Goal: Task Accomplishment & Management: Manage account settings

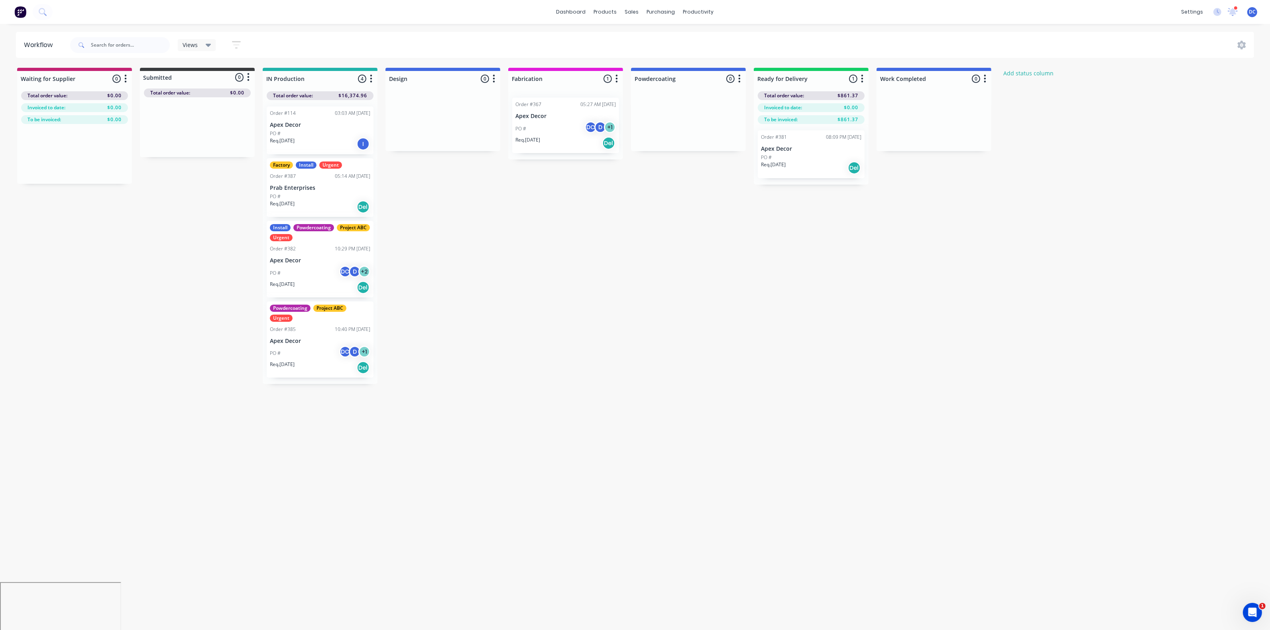
click at [24, 9] on img at bounding box center [20, 12] width 12 height 12
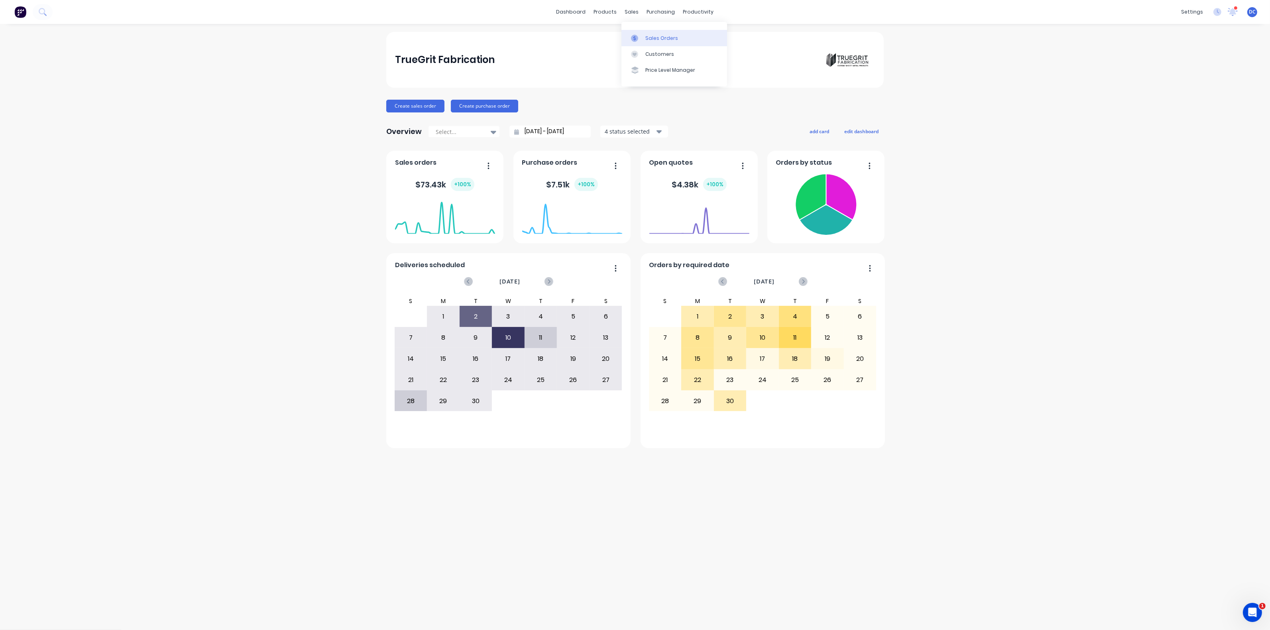
click at [645, 35] on div "Sales Orders" at bounding box center [661, 38] width 33 height 7
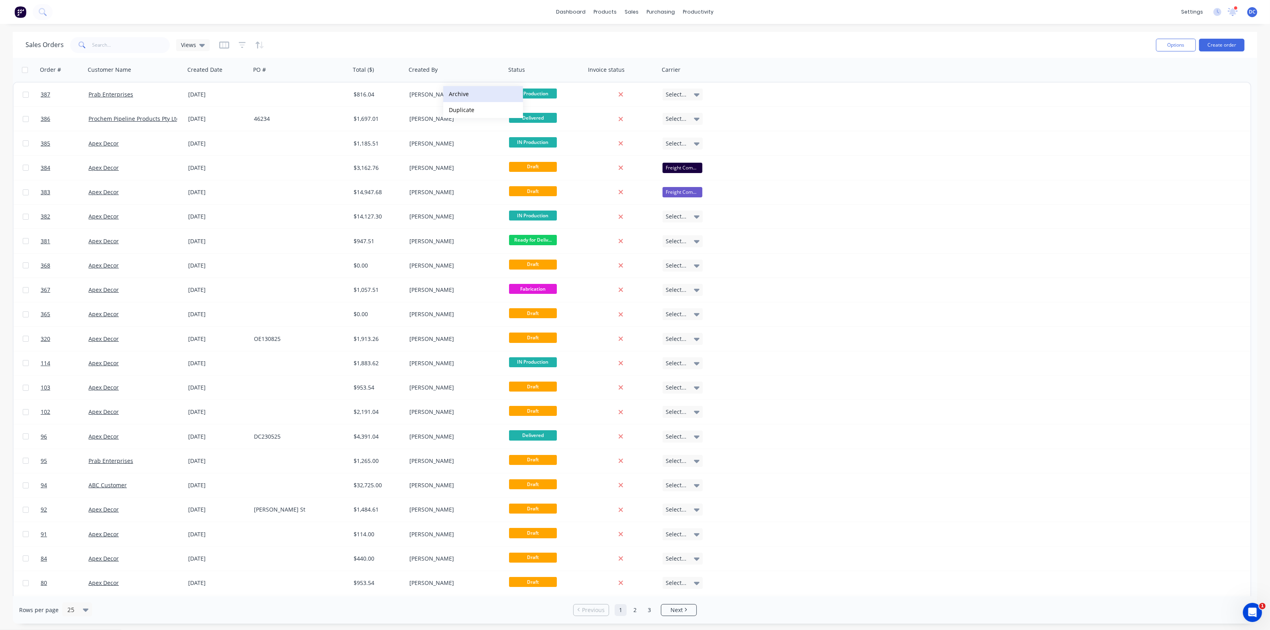
click at [456, 99] on button "Archive" at bounding box center [483, 94] width 80 height 16
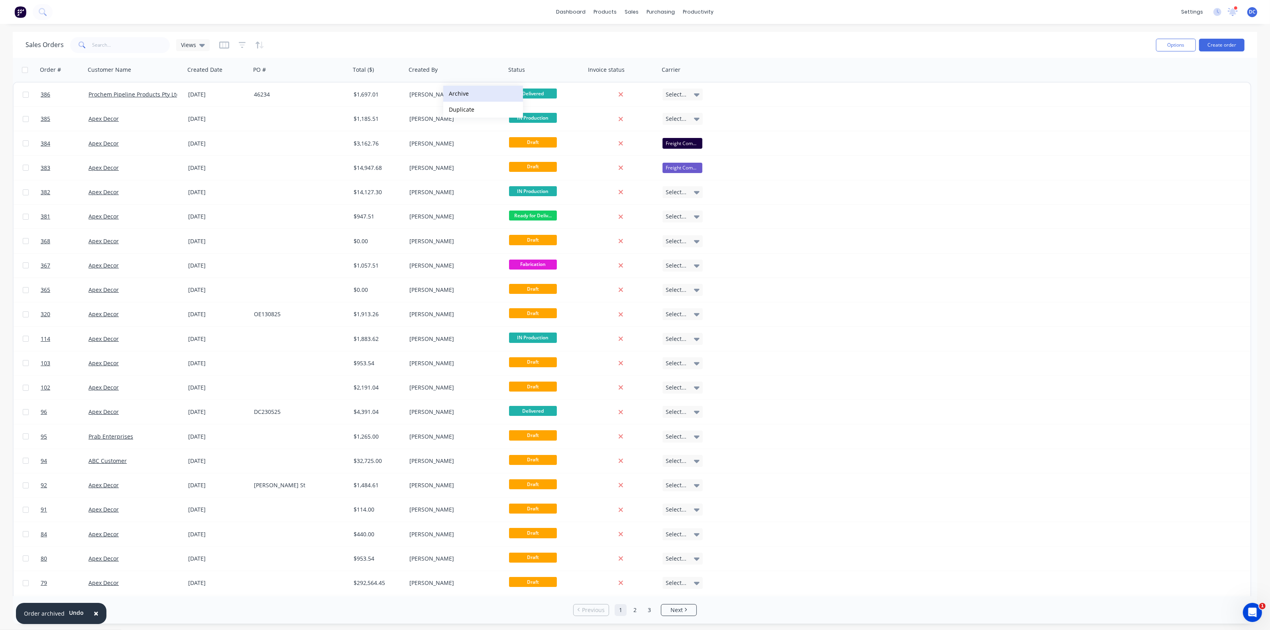
click at [460, 95] on button "Archive" at bounding box center [483, 94] width 80 height 16
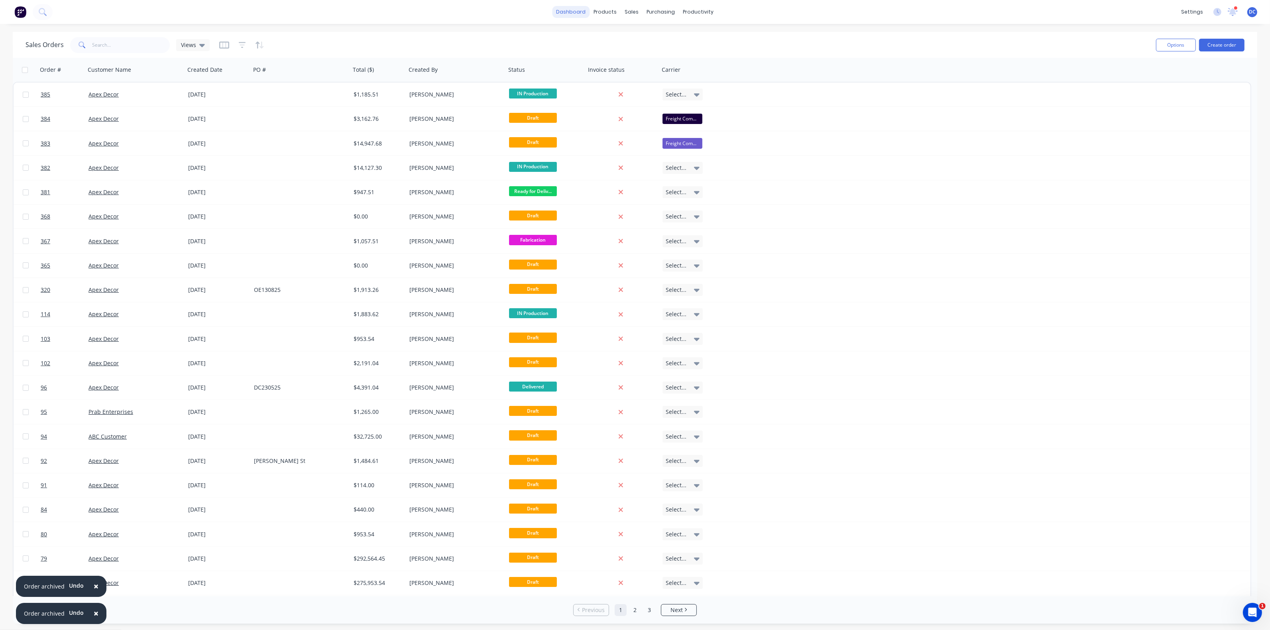
click at [569, 7] on link "dashboard" at bounding box center [570, 12] width 37 height 12
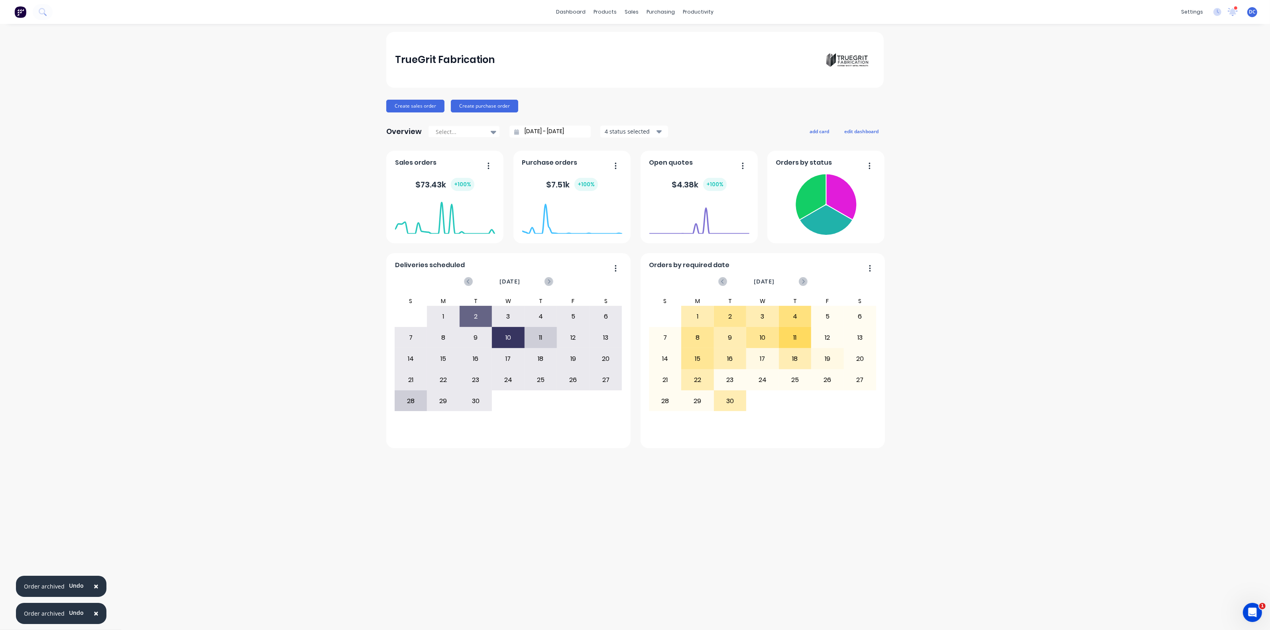
click at [94, 588] on span "×" at bounding box center [96, 585] width 5 height 11
click at [94, 613] on span "×" at bounding box center [96, 612] width 5 height 11
click at [18, 14] on img at bounding box center [20, 12] width 12 height 12
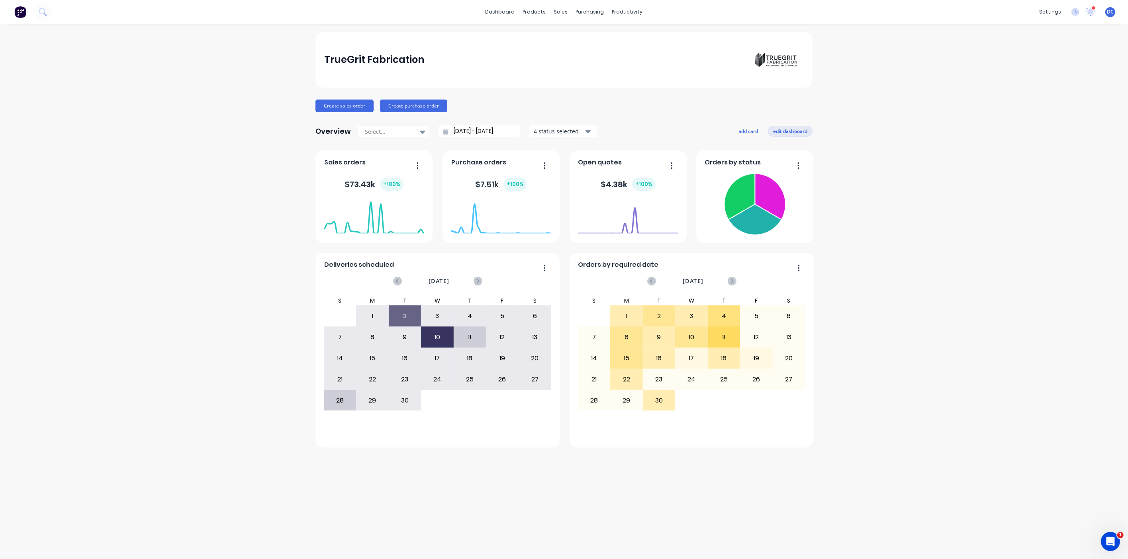
click at [786, 132] on button "edit dashboard" at bounding box center [790, 131] width 45 height 10
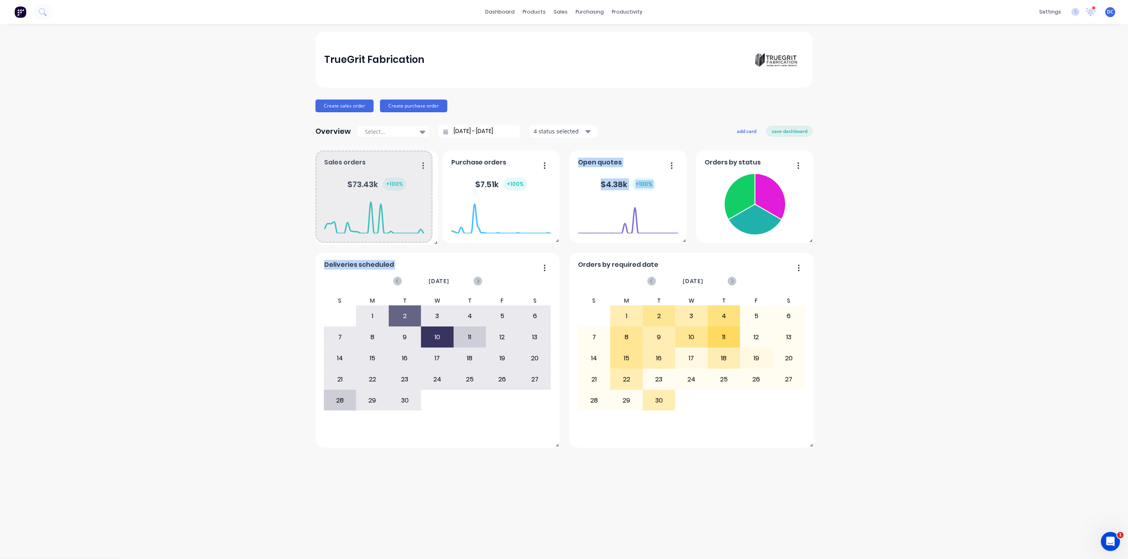
drag, startPoint x: 430, startPoint y: 241, endPoint x: 524, endPoint y: 313, distance: 118.8
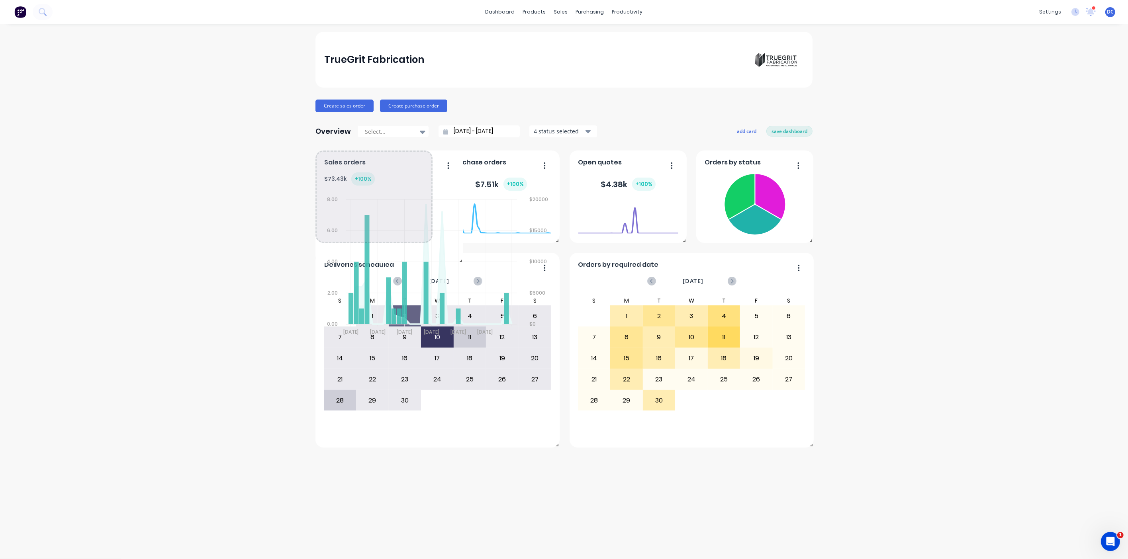
drag, startPoint x: 555, startPoint y: 345, endPoint x: 459, endPoint y: 262, distance: 127.7
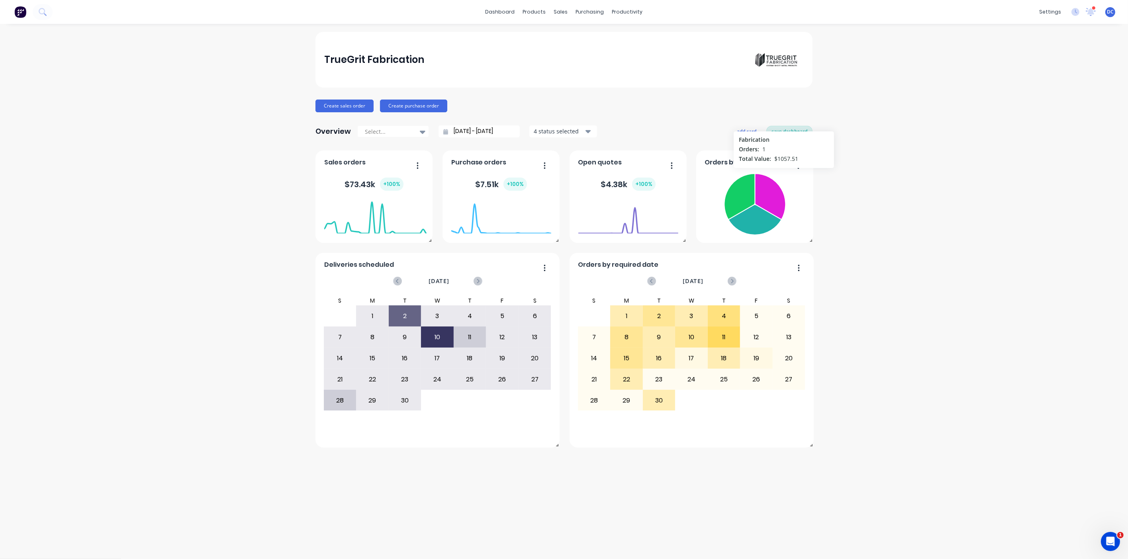
click at [789, 133] on button "save dashboard" at bounding box center [790, 131] width 46 height 10
click at [755, 130] on button "add card" at bounding box center [749, 131] width 30 height 10
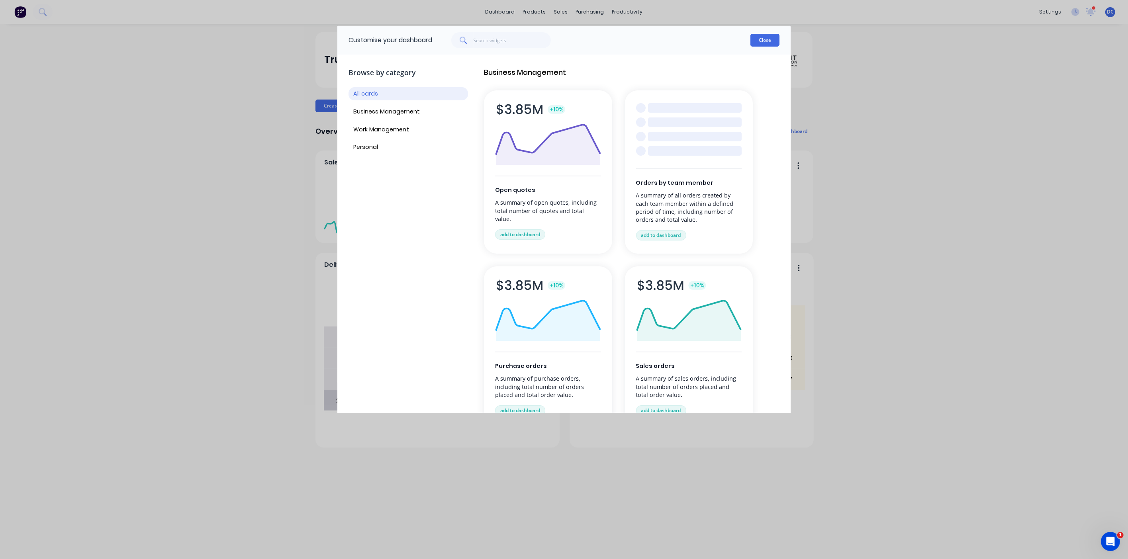
click at [762, 44] on button "Close" at bounding box center [765, 40] width 29 height 13
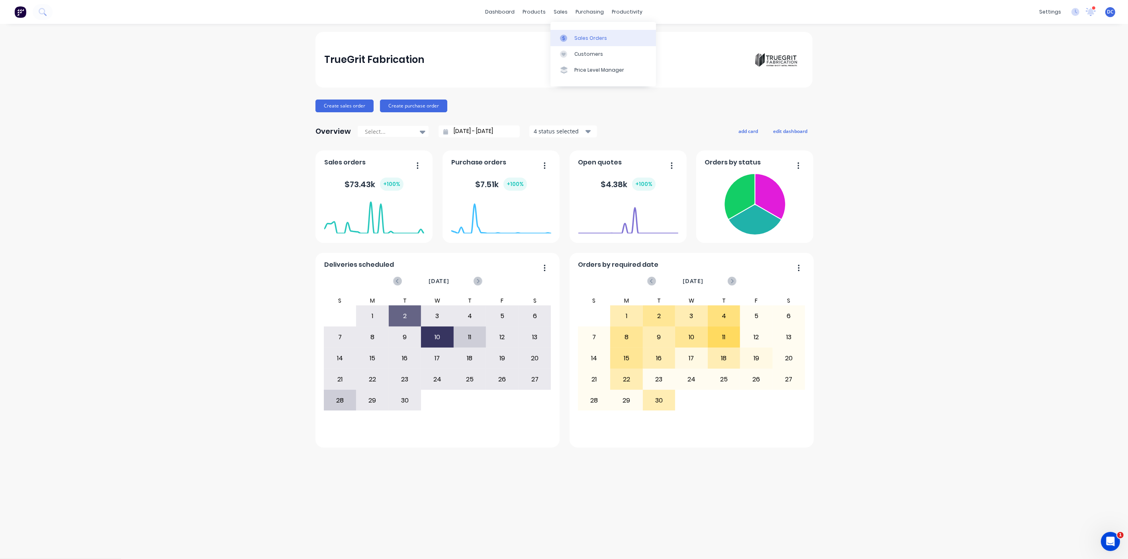
click at [573, 36] on link "Sales Orders" at bounding box center [604, 38] width 106 height 16
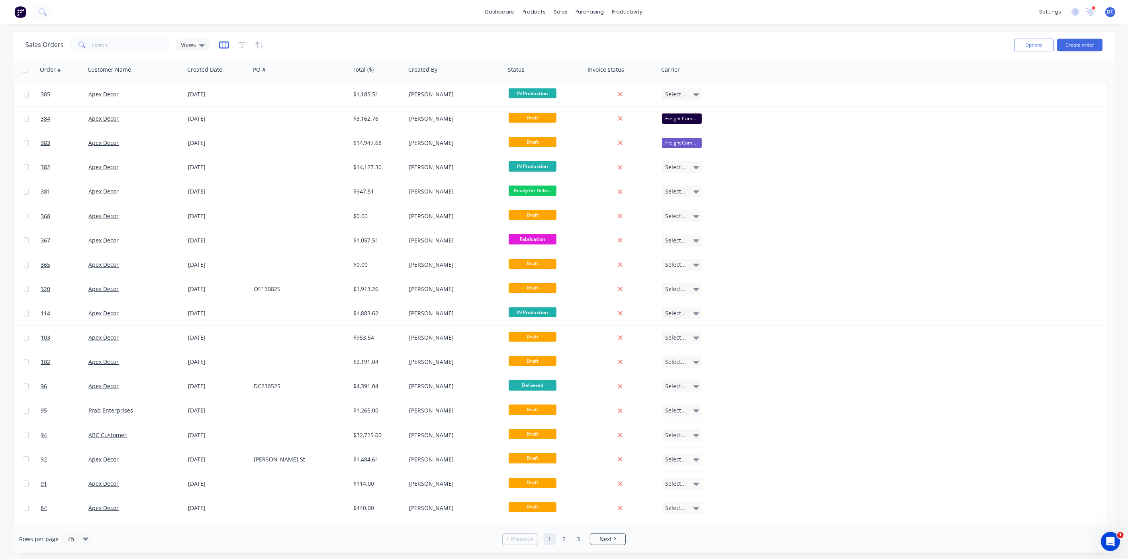
click at [225, 46] on icon "button" at bounding box center [224, 45] width 10 height 8
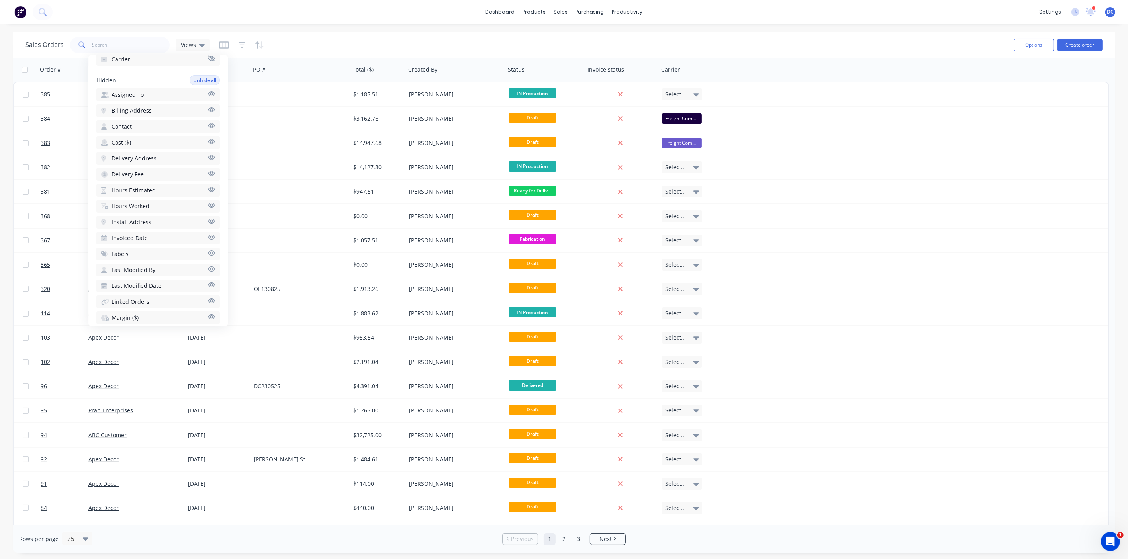
scroll to position [194, 0]
click at [154, 185] on span "Hours Estimated" at bounding box center [134, 189] width 44 height 8
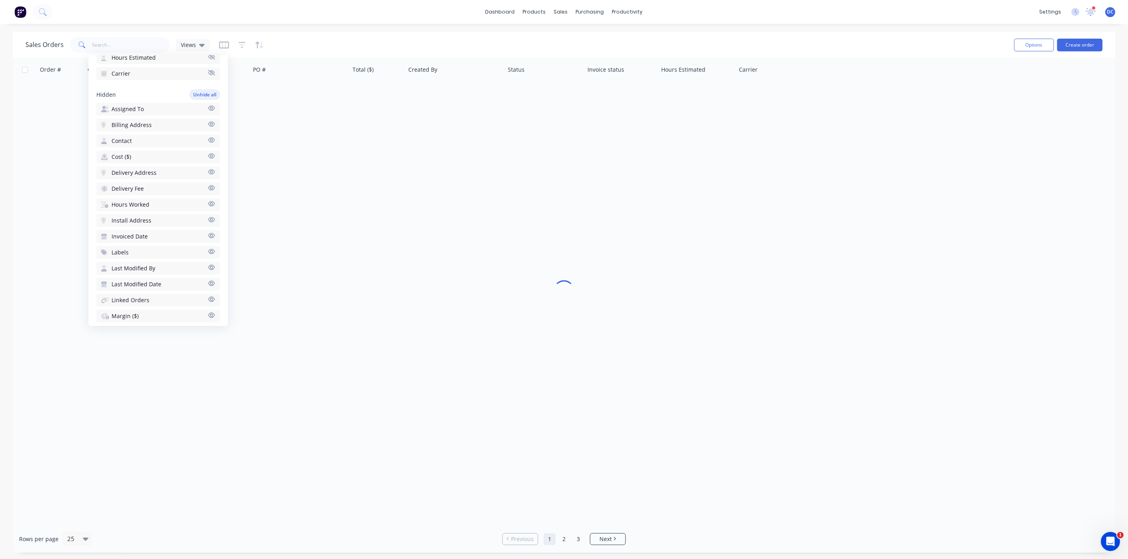
scroll to position [179, 0]
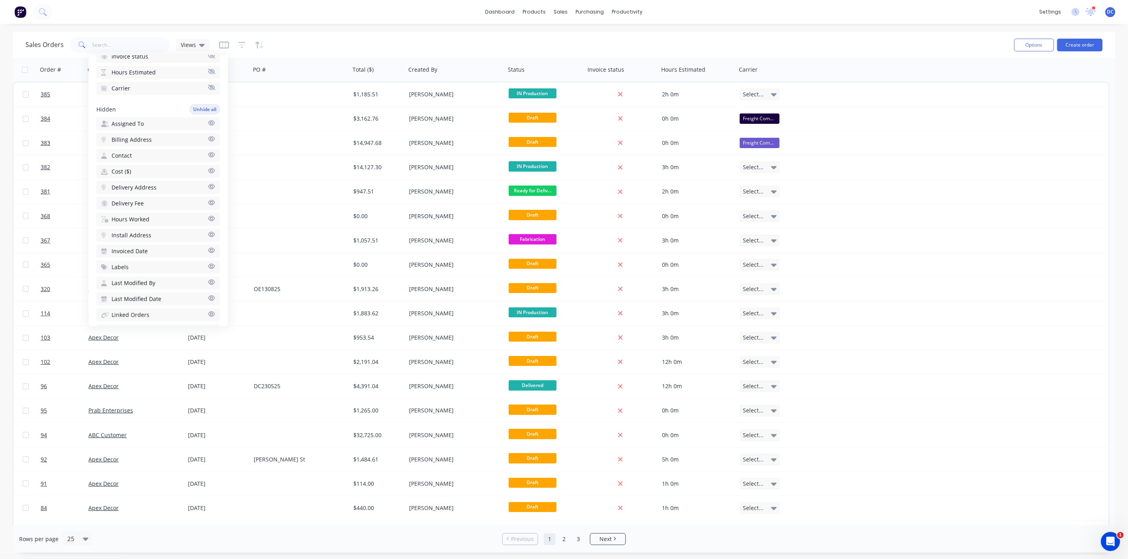
click at [147, 213] on button "Hours Worked" at bounding box center [158, 219] width 124 height 13
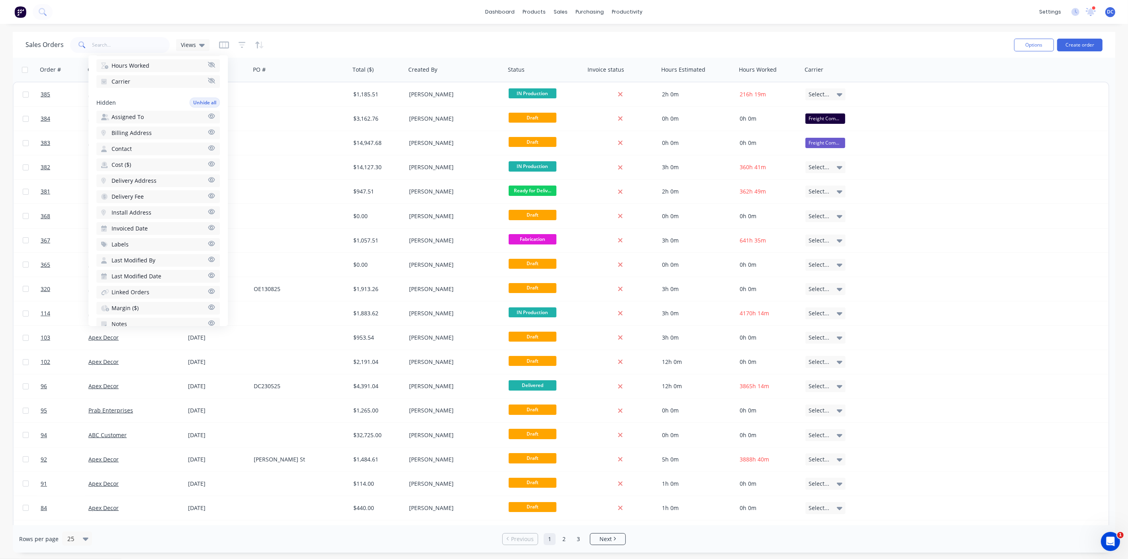
scroll to position [204, 0]
click at [139, 300] on button "Margin ($)" at bounding box center [158, 306] width 124 height 13
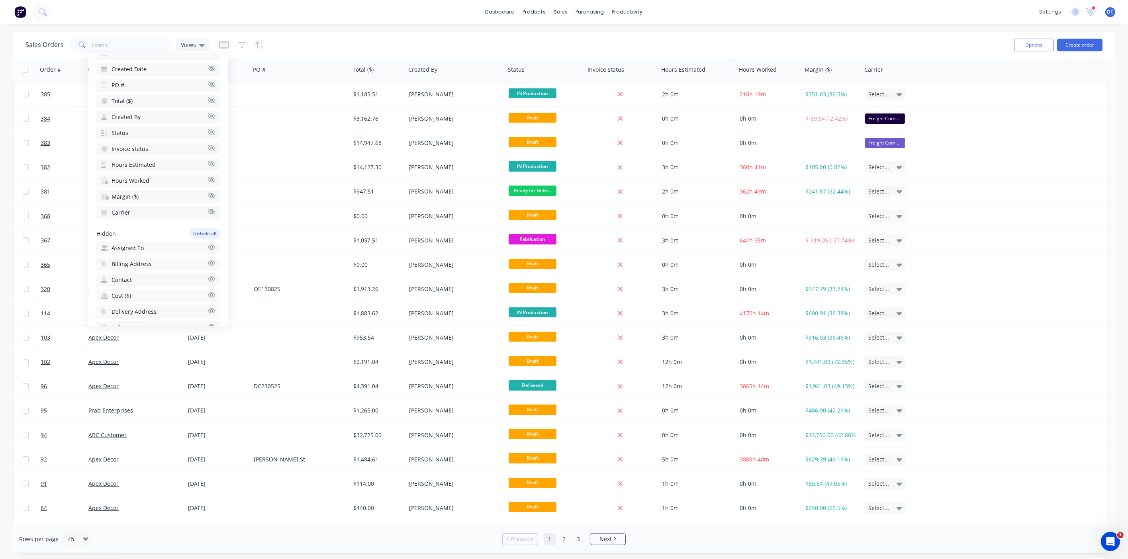
scroll to position [0, 0]
click at [164, 84] on button "Add custom column" at bounding box center [158, 84] width 124 height 13
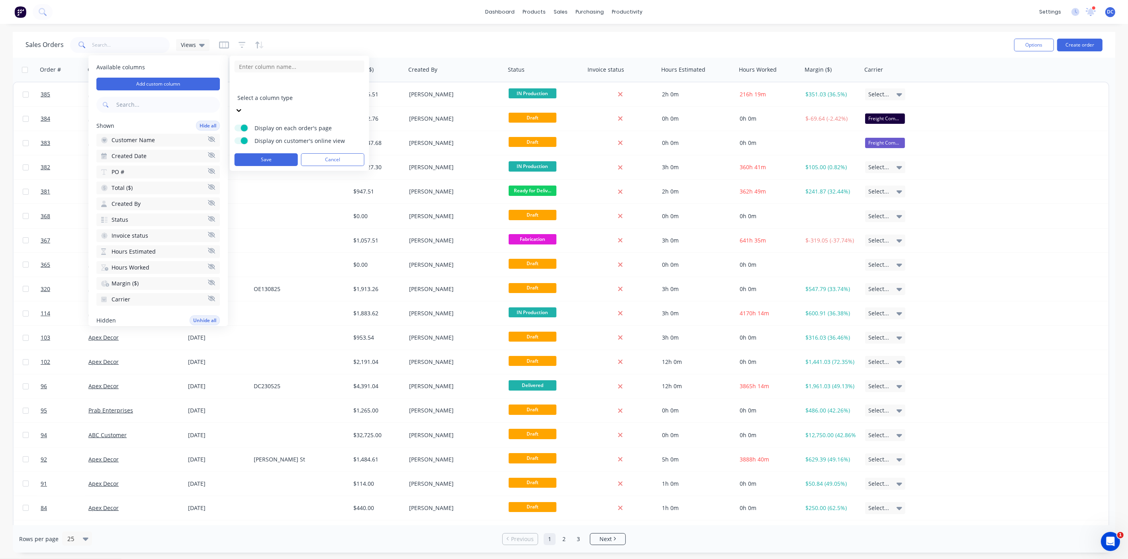
click at [328, 80] on form "Select a column type Display on each order's page Display on customer's online …" at bounding box center [300, 114] width 130 height 106
click at [329, 87] on div at bounding box center [294, 87] width 115 height 10
click at [463, 45] on div "Sales Orders Views" at bounding box center [517, 45] width 983 height 20
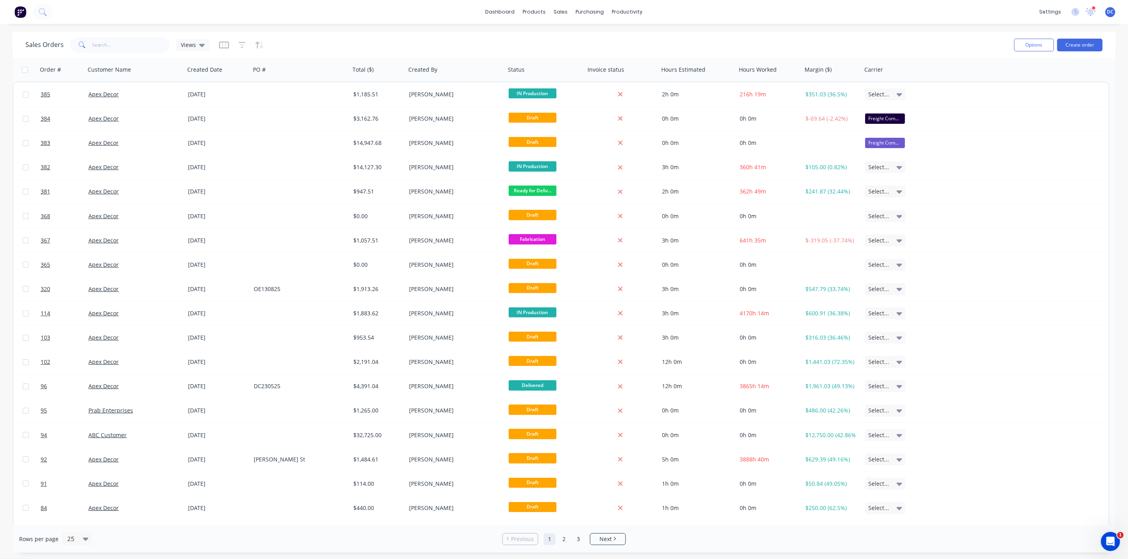
click at [262, 40] on button "button" at bounding box center [259, 45] width 9 height 13
click at [492, 39] on div "Sales Orders Views" at bounding box center [517, 45] width 983 height 20
click at [1067, 46] on button "Create order" at bounding box center [1080, 45] width 45 height 13
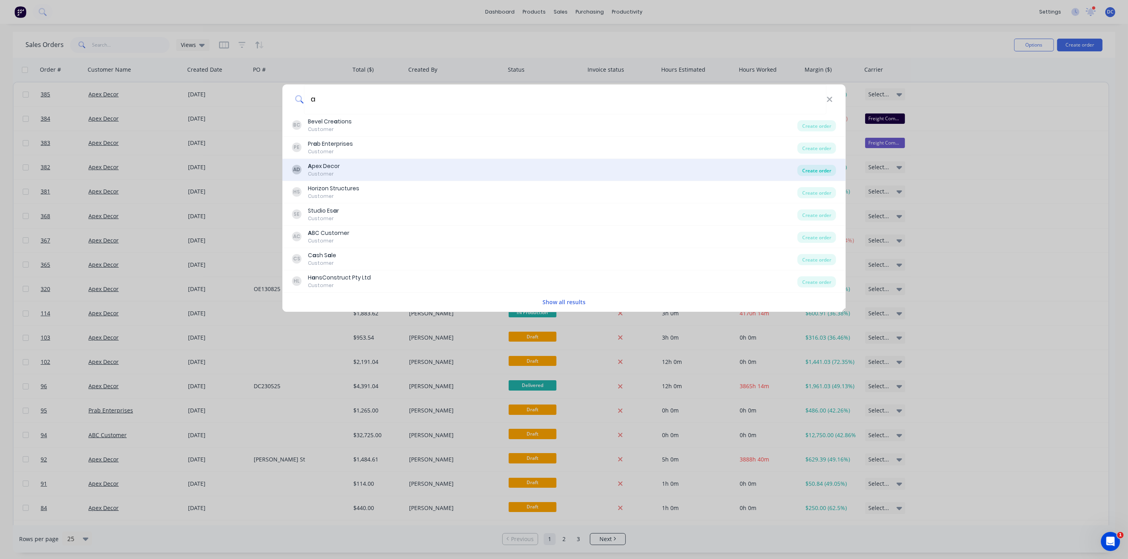
type input "a"
click at [808, 171] on div "Create order" at bounding box center [817, 170] width 39 height 11
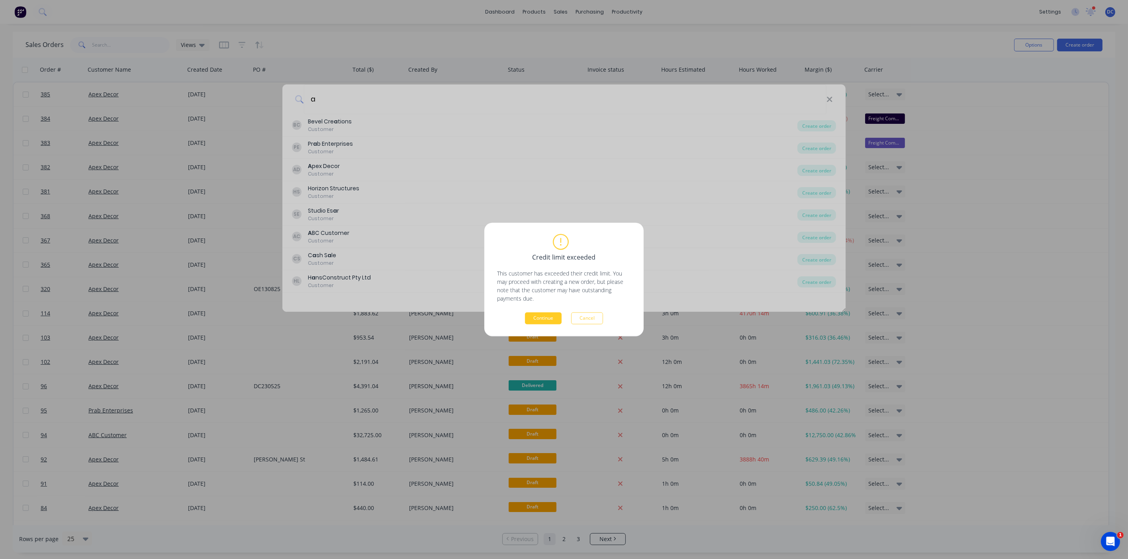
click at [549, 320] on button "Continue" at bounding box center [543, 319] width 37 height 12
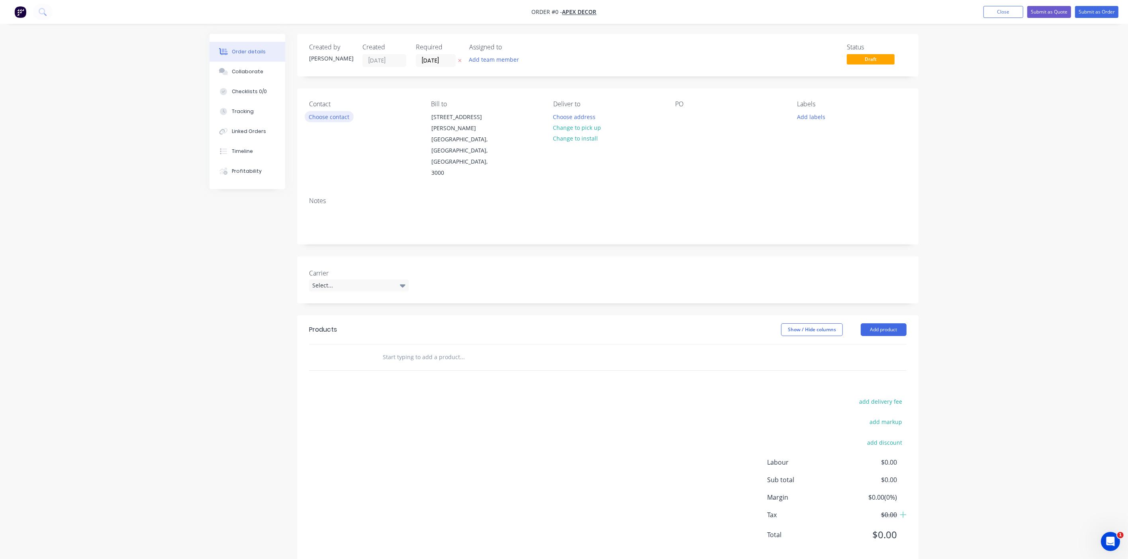
click at [334, 120] on button "Choose contact" at bounding box center [329, 116] width 49 height 11
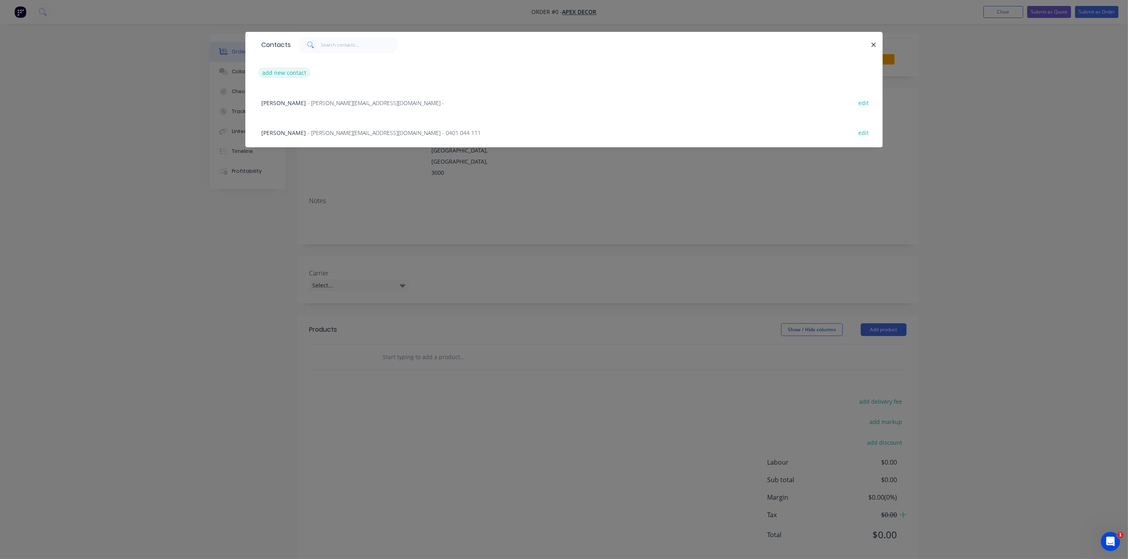
click at [290, 77] on button "add new contact" at bounding box center [284, 72] width 53 height 11
select select "AU"
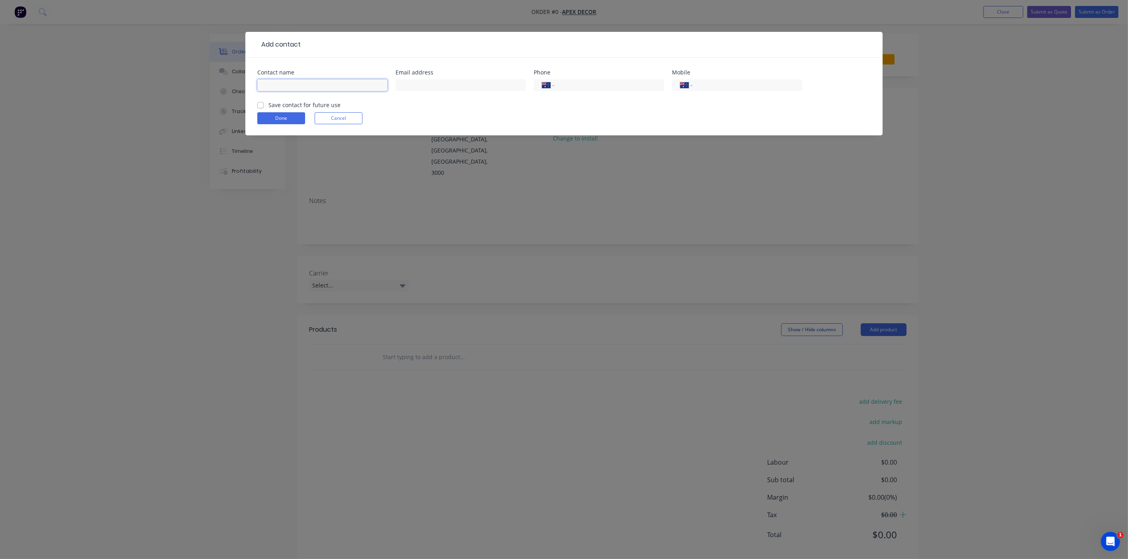
click at [294, 88] on input "text" at bounding box center [322, 85] width 130 height 12
type input "Michael"
click at [708, 84] on input "tel" at bounding box center [747, 85] width 96 height 9
type input "0407 292 544"
click at [300, 121] on button "Done" at bounding box center [281, 118] width 48 height 12
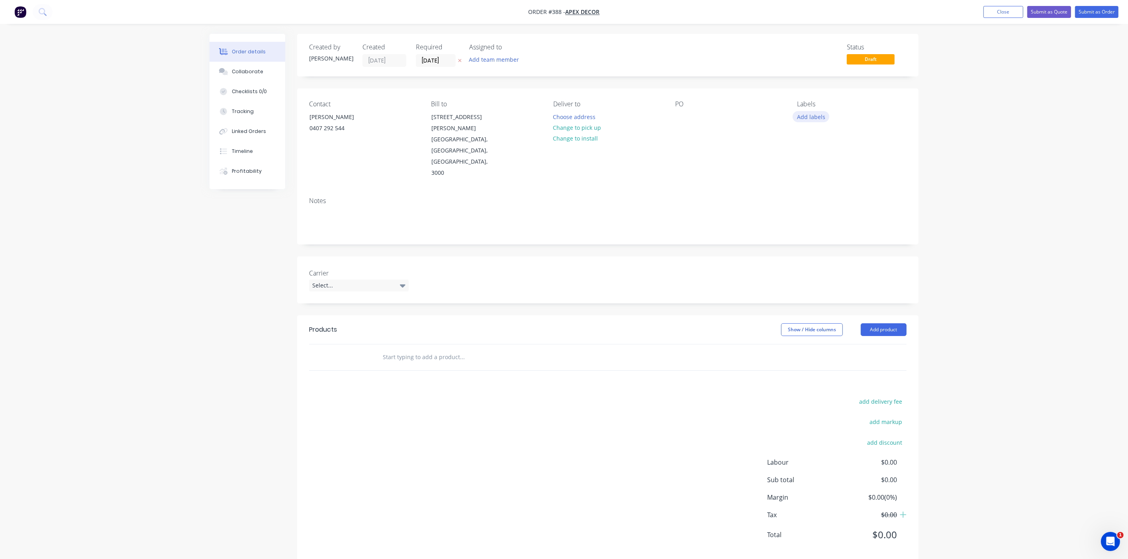
click at [815, 118] on button "Add labels" at bounding box center [811, 116] width 37 height 11
click at [821, 142] on div at bounding box center [858, 140] width 104 height 16
drag, startPoint x: 834, startPoint y: 141, endPoint x: 842, endPoint y: 97, distance: 44.3
click at [834, 140] on input "text" at bounding box center [863, 140] width 83 height 16
type input "urgent"
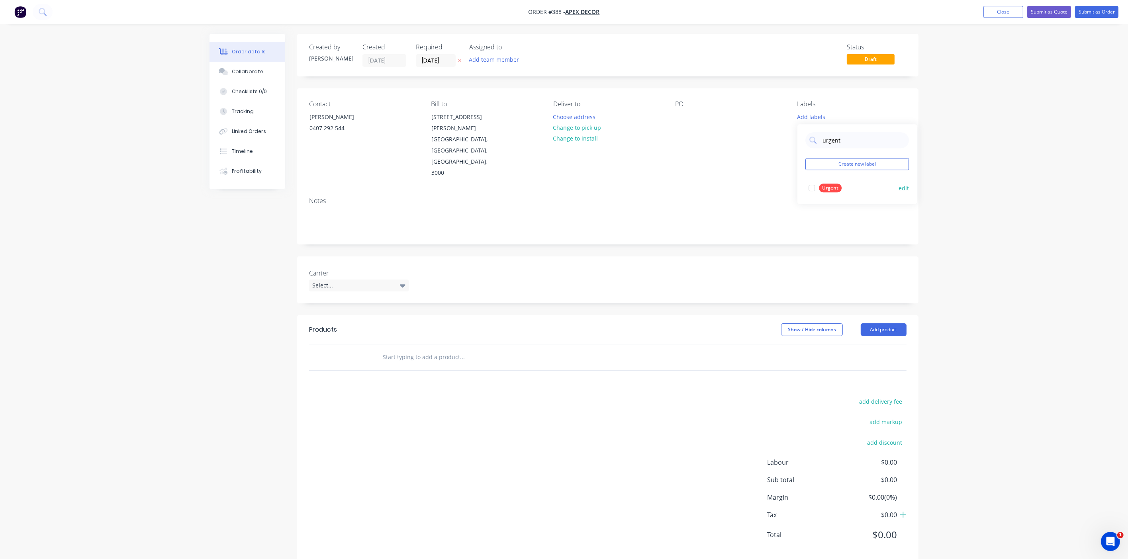
click at [814, 188] on div at bounding box center [812, 188] width 16 height 16
click at [939, 197] on div "Order details Collaborate Checklists 0/0 Tracking Linked Orders Timeline Profit…" at bounding box center [564, 287] width 1128 height 574
click at [822, 114] on div "Urgent" at bounding box center [852, 114] width 109 height 7
drag, startPoint x: 850, startPoint y: 135, endPoint x: 808, endPoint y: 135, distance: 41.8
click at [808, 135] on div "urgent" at bounding box center [858, 136] width 104 height 16
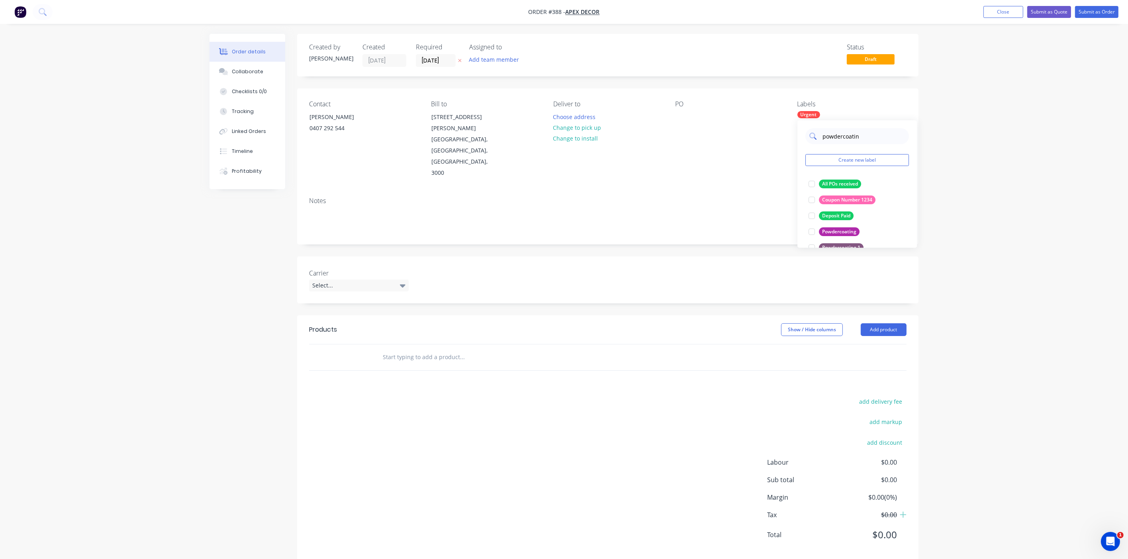
type input "powdercoating"
click at [810, 181] on div at bounding box center [812, 184] width 16 height 16
click at [927, 225] on div "Order details Collaborate Checklists 0/0 Tracking Linked Orders Timeline Profit…" at bounding box center [564, 287] width 1128 height 574
drag, startPoint x: 333, startPoint y: 238, endPoint x: 308, endPoint y: 238, distance: 25.1
click at [308, 257] on div "Carrier Select..." at bounding box center [608, 280] width 622 height 47
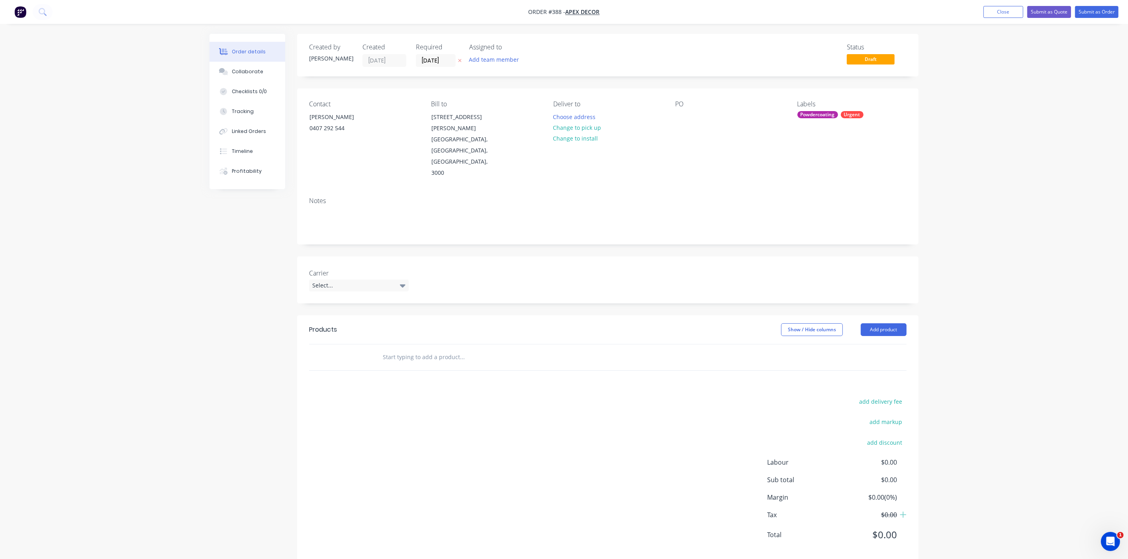
click at [424, 257] on div "Carrier Select..." at bounding box center [608, 280] width 622 height 47
click at [889, 324] on button "Add product" at bounding box center [884, 330] width 46 height 13
click at [874, 344] on div "Product catalogue" at bounding box center [868, 350] width 61 height 12
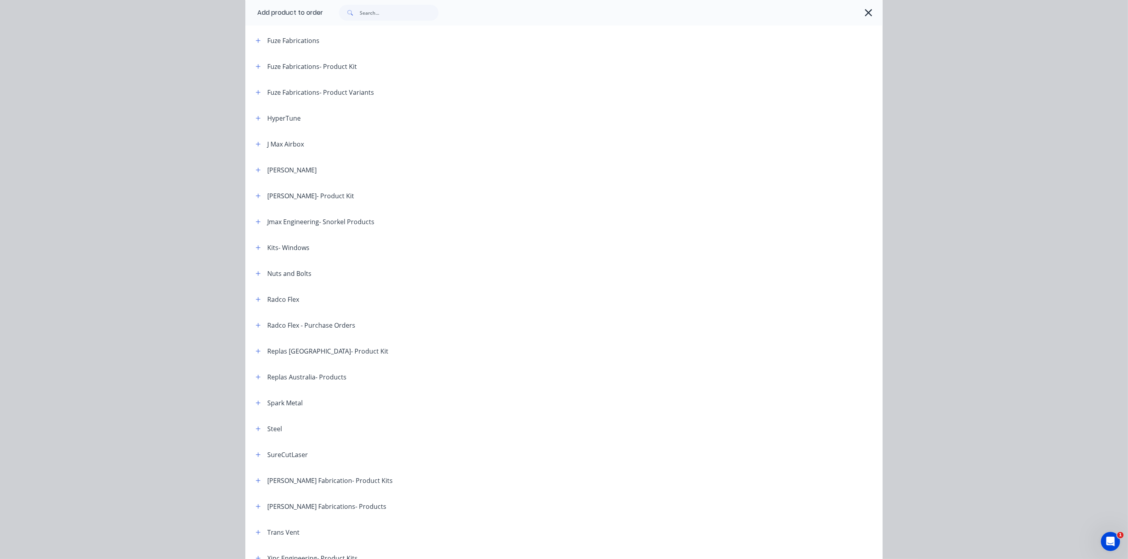
scroll to position [314, 0]
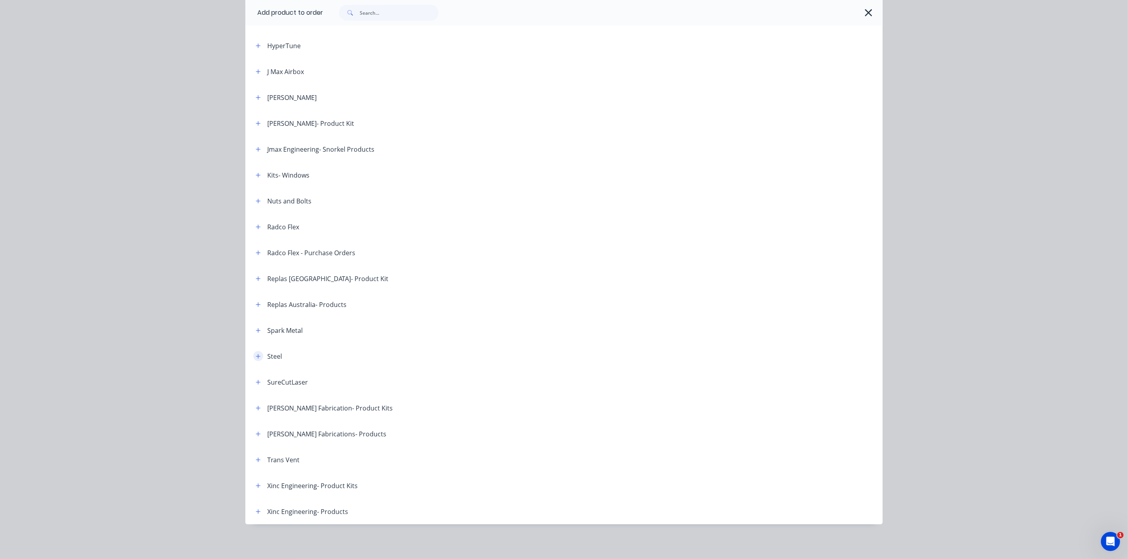
click at [257, 355] on icon "button" at bounding box center [258, 357] width 5 height 6
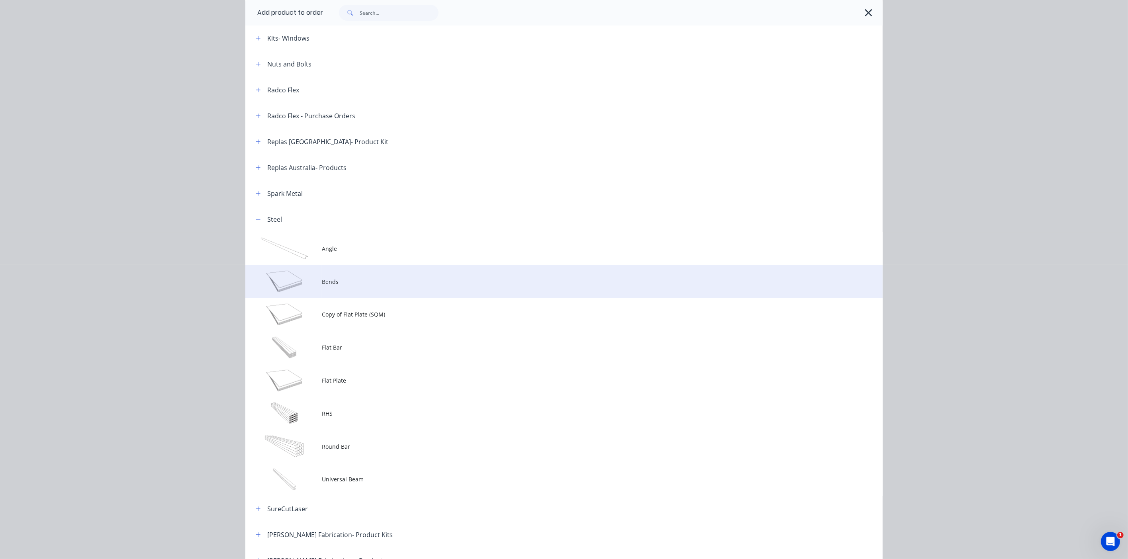
scroll to position [452, 0]
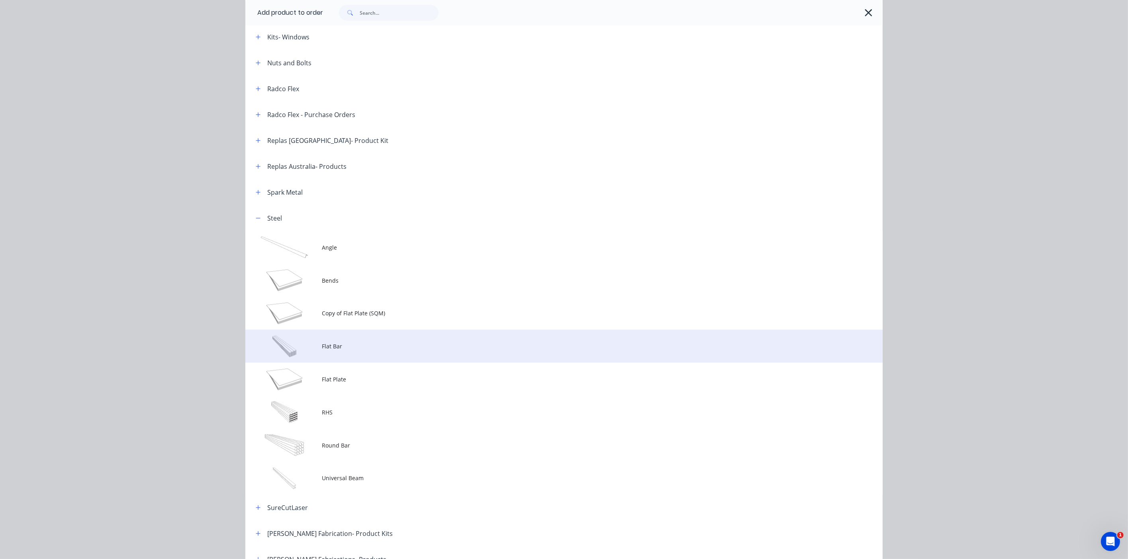
click at [355, 346] on span "Flat Bar" at bounding box center [546, 346] width 449 height 8
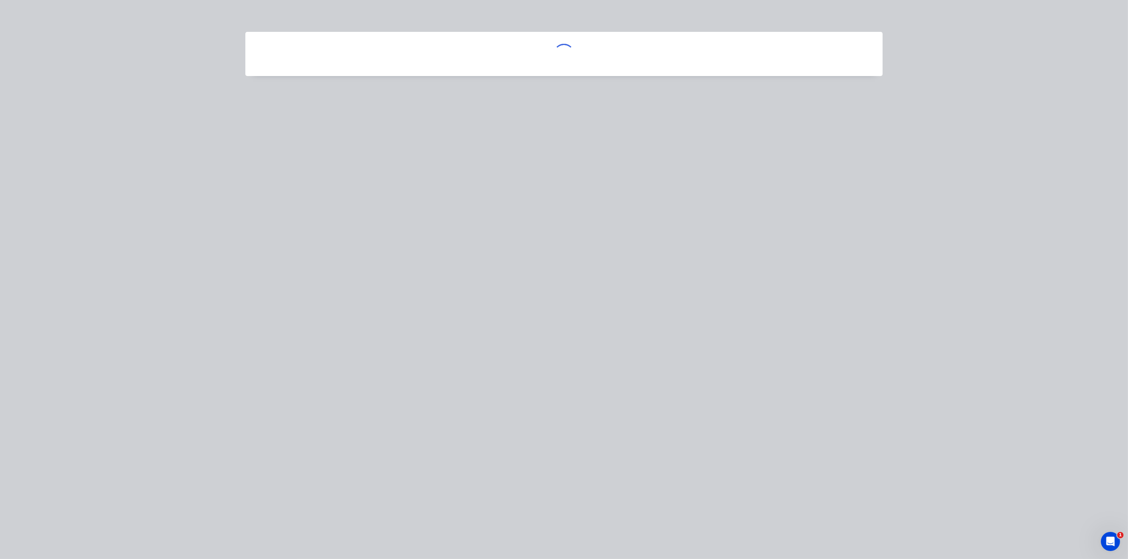
scroll to position [0, 0]
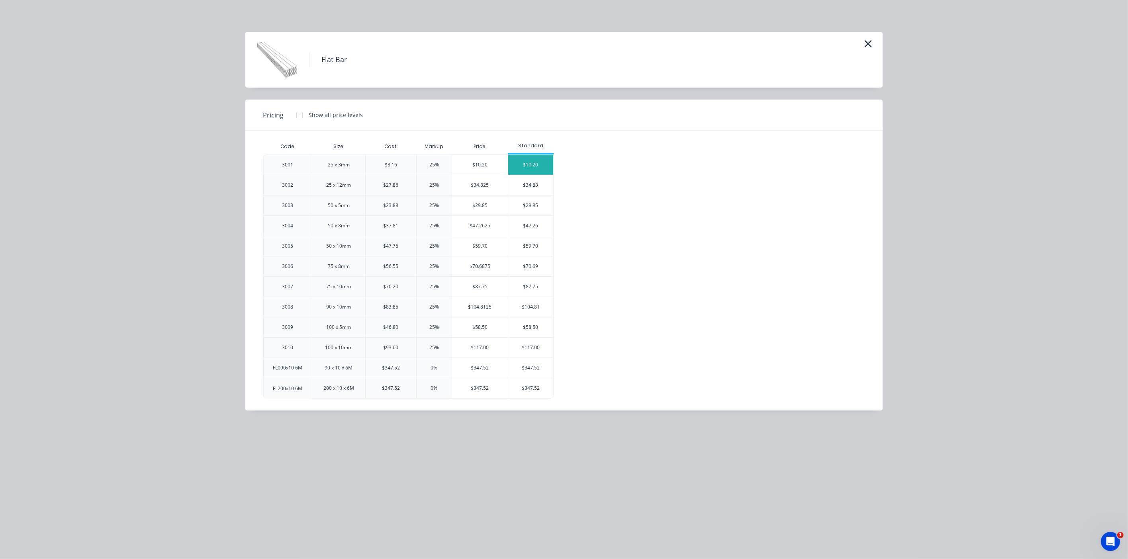
click at [523, 163] on div "$10.20" at bounding box center [530, 165] width 45 height 20
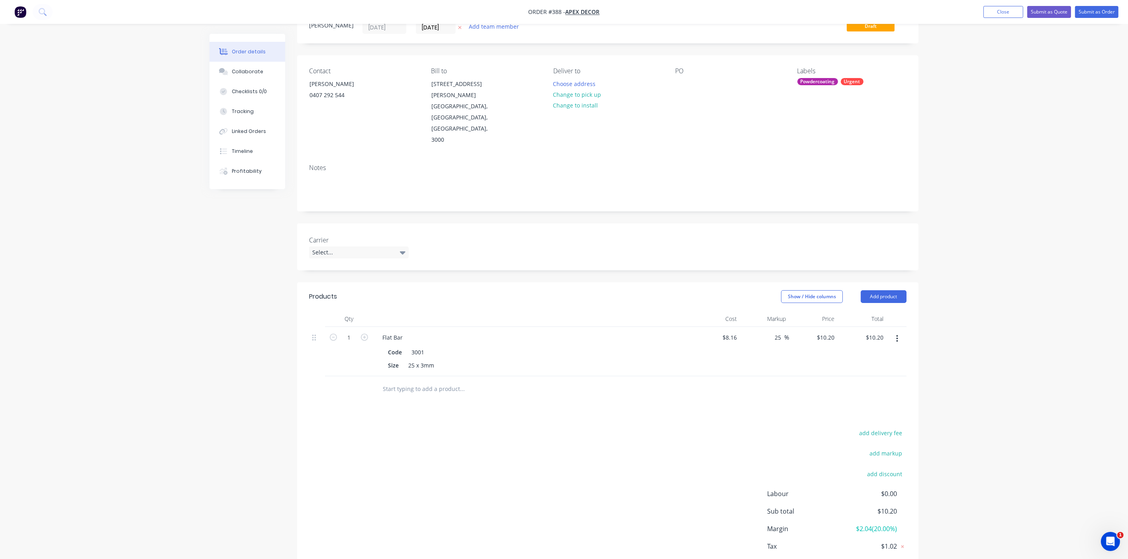
scroll to position [45, 0]
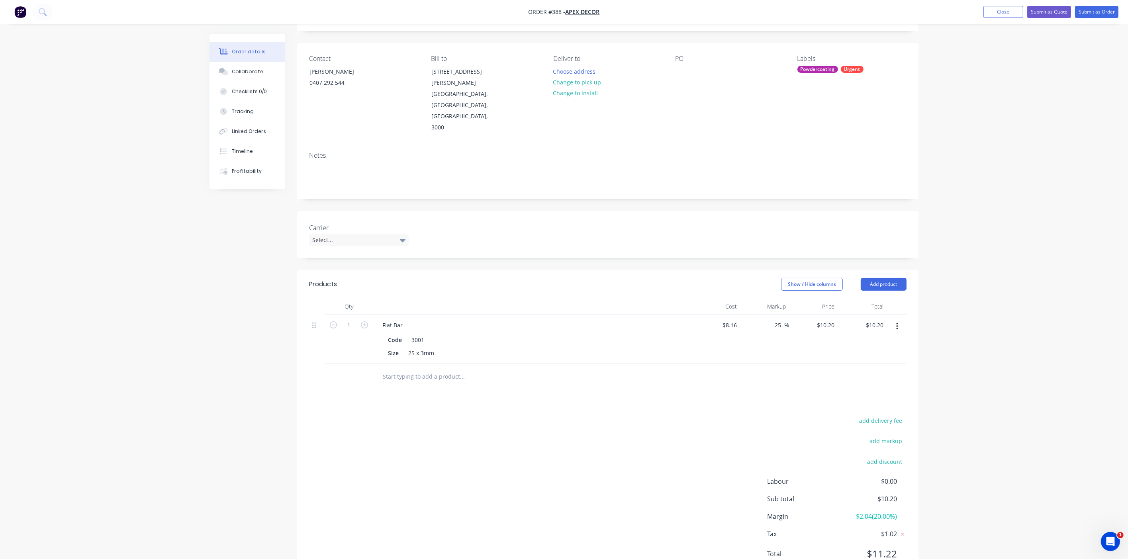
click at [430, 369] on input "text" at bounding box center [462, 377] width 159 height 16
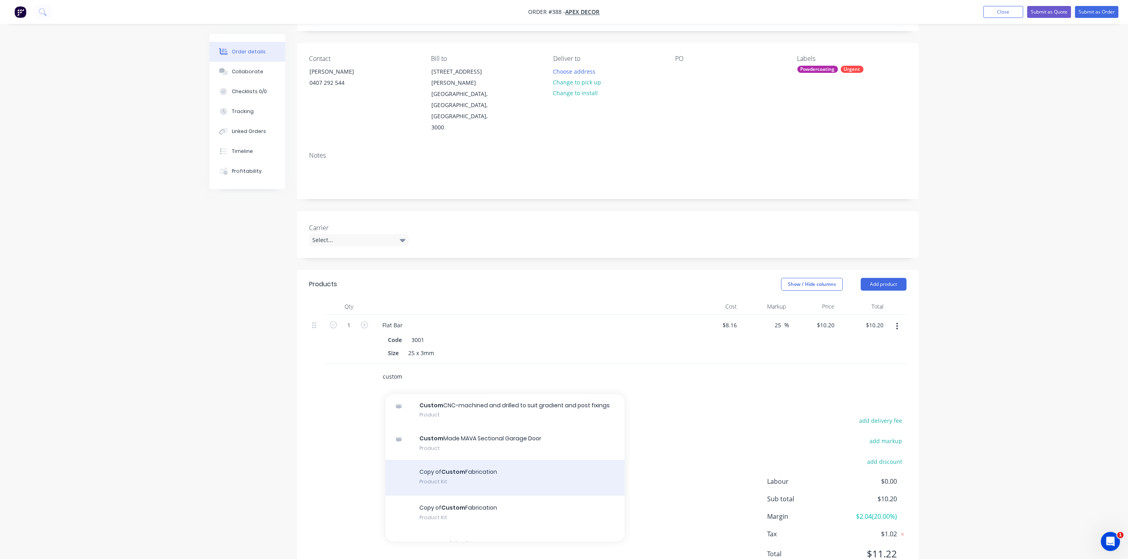
scroll to position [27, 0]
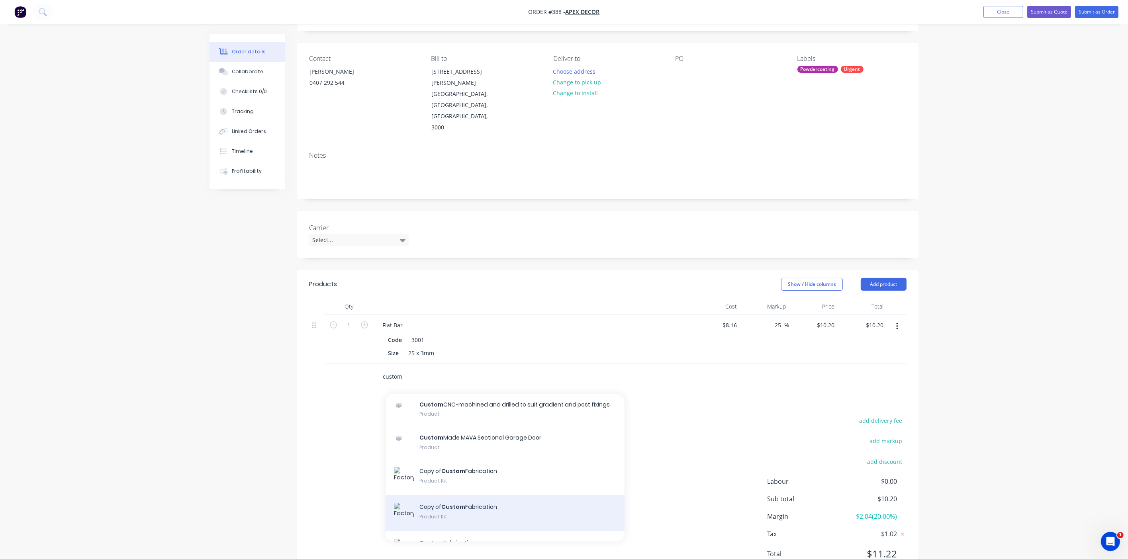
type input "custom"
click at [469, 495] on div "Copy of Custom Fabrication Product Kit" at bounding box center [505, 513] width 239 height 36
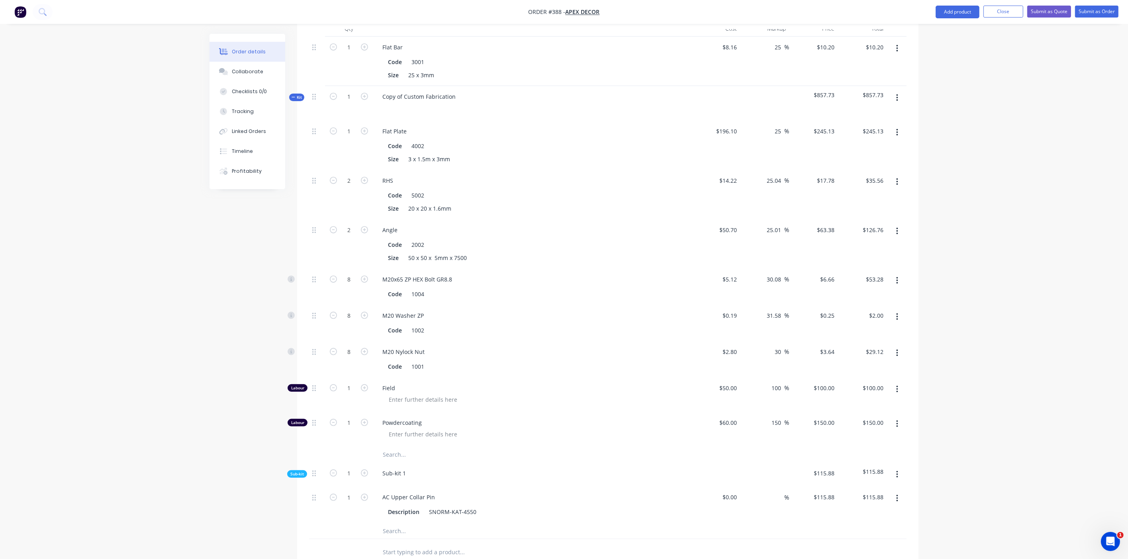
scroll to position [324, 0]
click at [294, 95] on icon "button" at bounding box center [294, 97] width 4 height 4
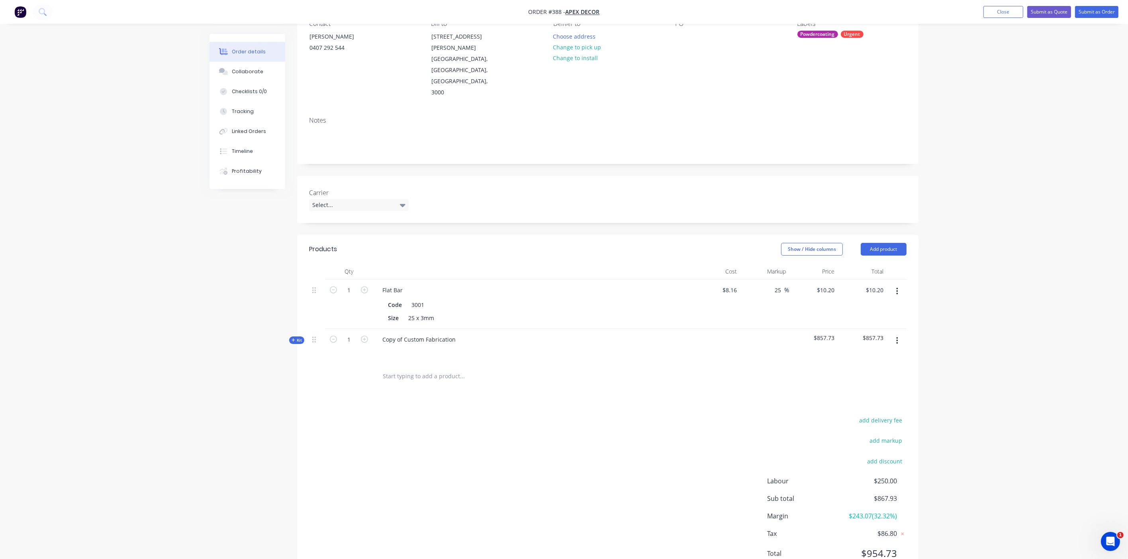
click at [296, 338] on span "Kit" at bounding box center [297, 341] width 10 height 6
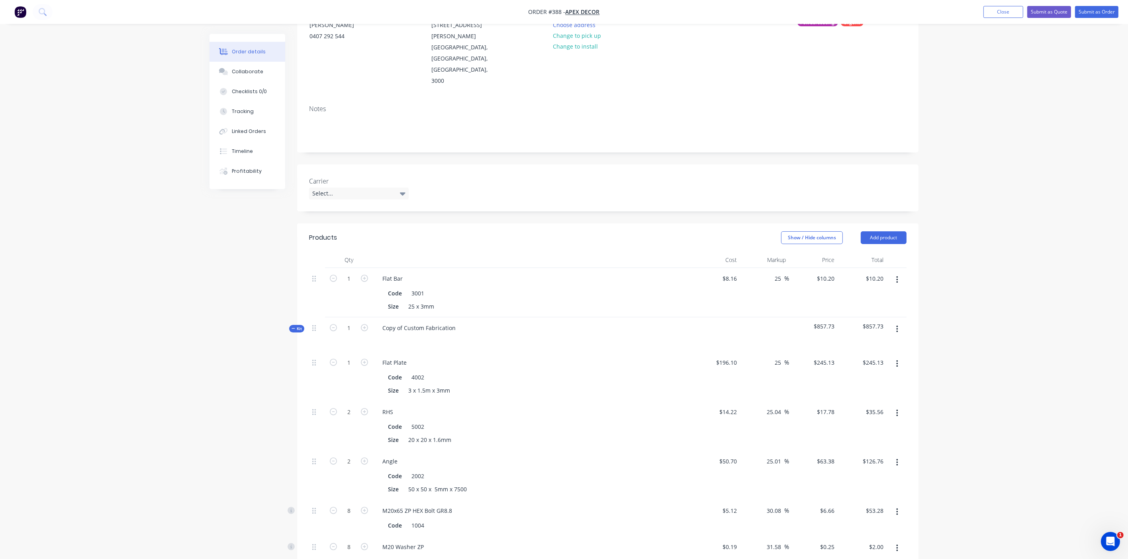
scroll to position [86, 0]
click at [877, 237] on button "Add product" at bounding box center [884, 243] width 46 height 13
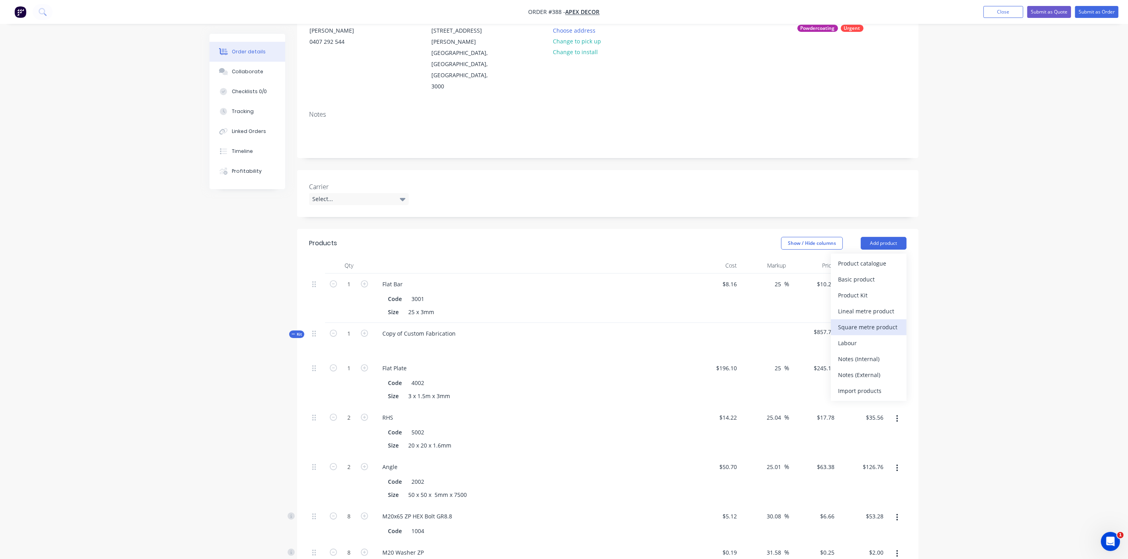
click at [870, 322] on div "Square metre product" at bounding box center [868, 328] width 61 height 12
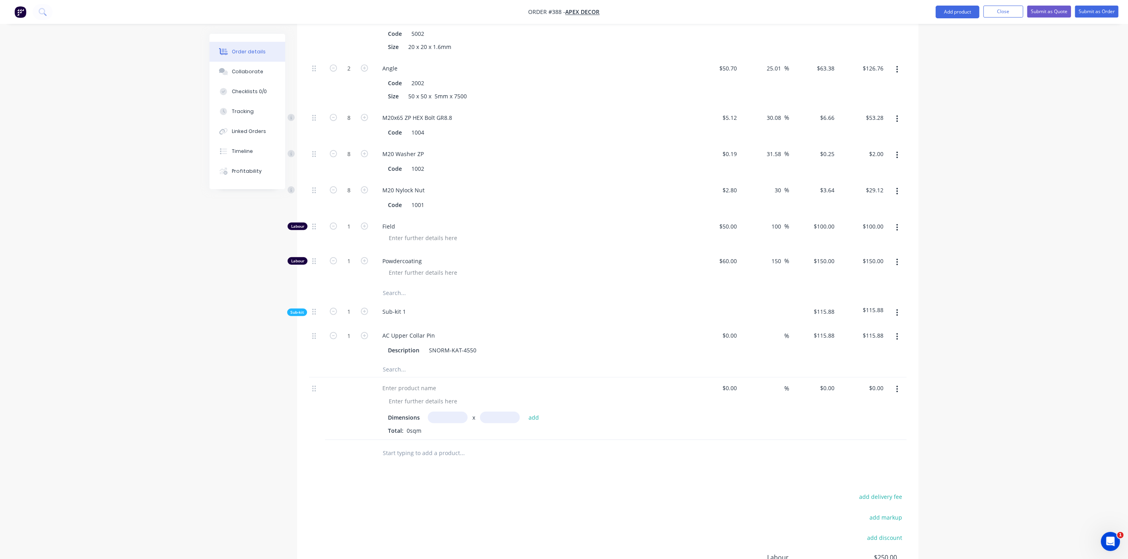
scroll to position [492, 0]
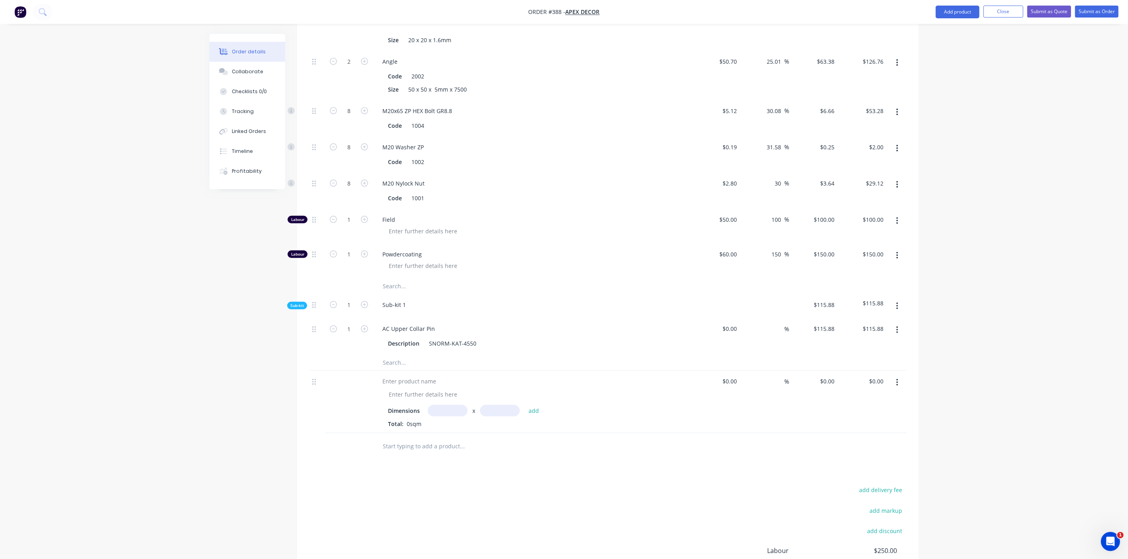
click at [440, 405] on input "text" at bounding box center [448, 411] width 40 height 12
type input "1m"
click at [490, 405] on input "text" at bounding box center [500, 411] width 40 height 12
type input "10m"
click at [569, 438] on div "Products Show / Hide columns Add product Qty Cost Markup Price Total 1 Flat Bar…" at bounding box center [608, 237] width 622 height 828
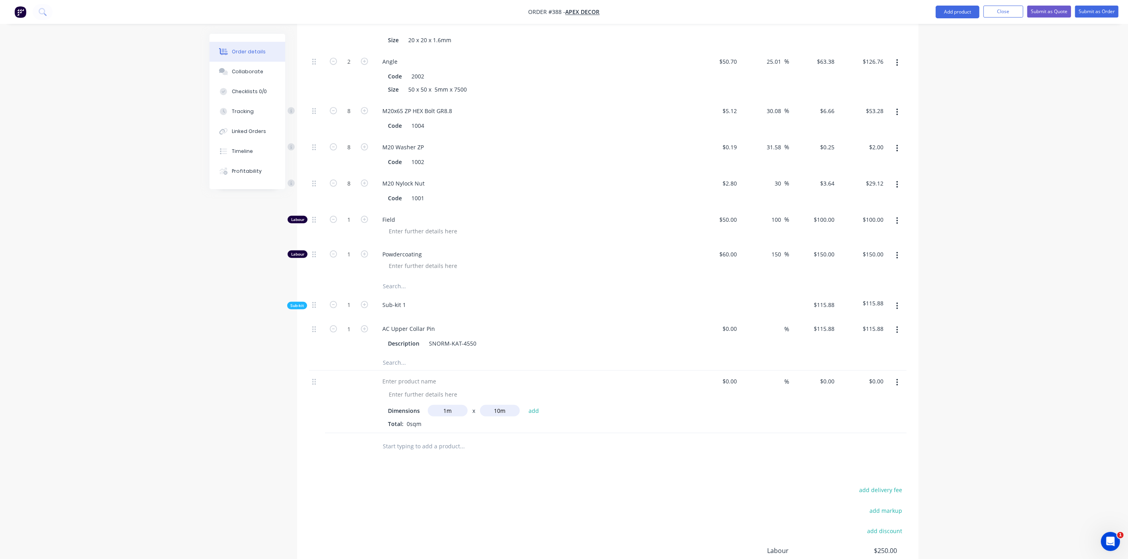
click at [895, 376] on button "button" at bounding box center [897, 383] width 19 height 14
click at [899, 446] on div "Delete" at bounding box center [868, 452] width 61 height 12
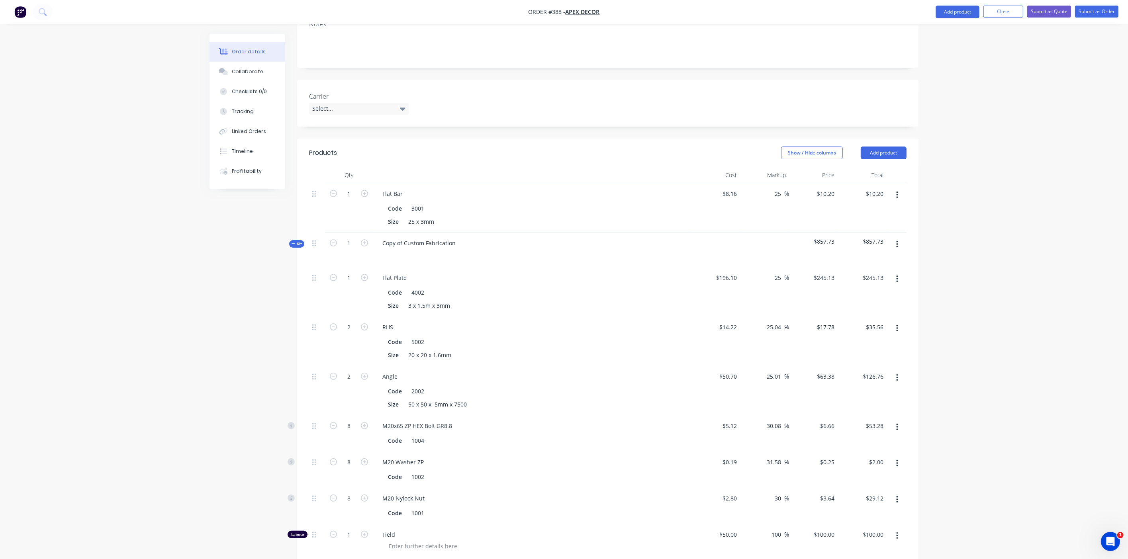
scroll to position [0, 0]
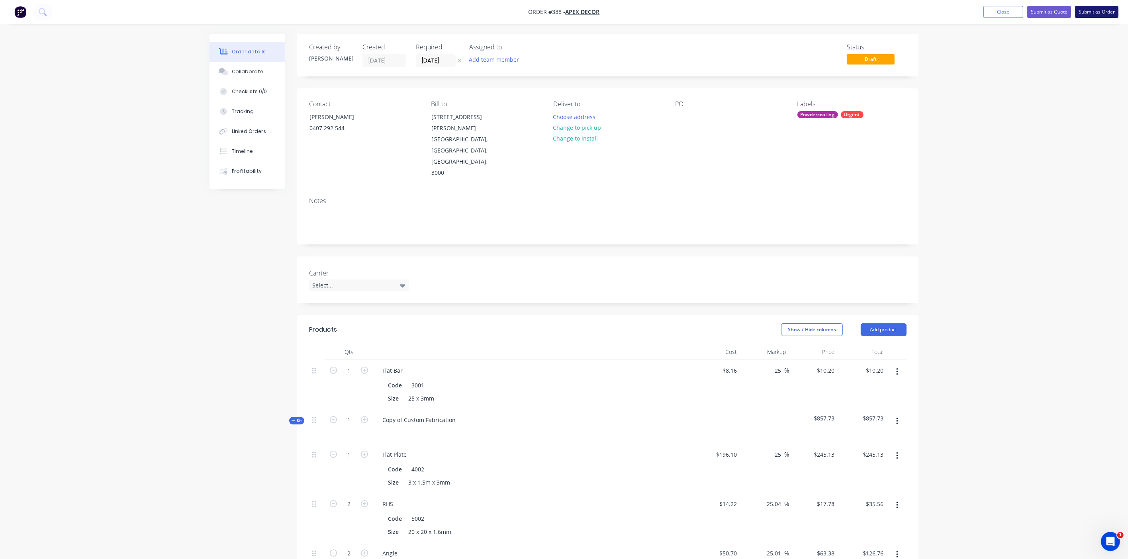
click at [1087, 12] on button "Submit as Order" at bounding box center [1096, 12] width 43 height 12
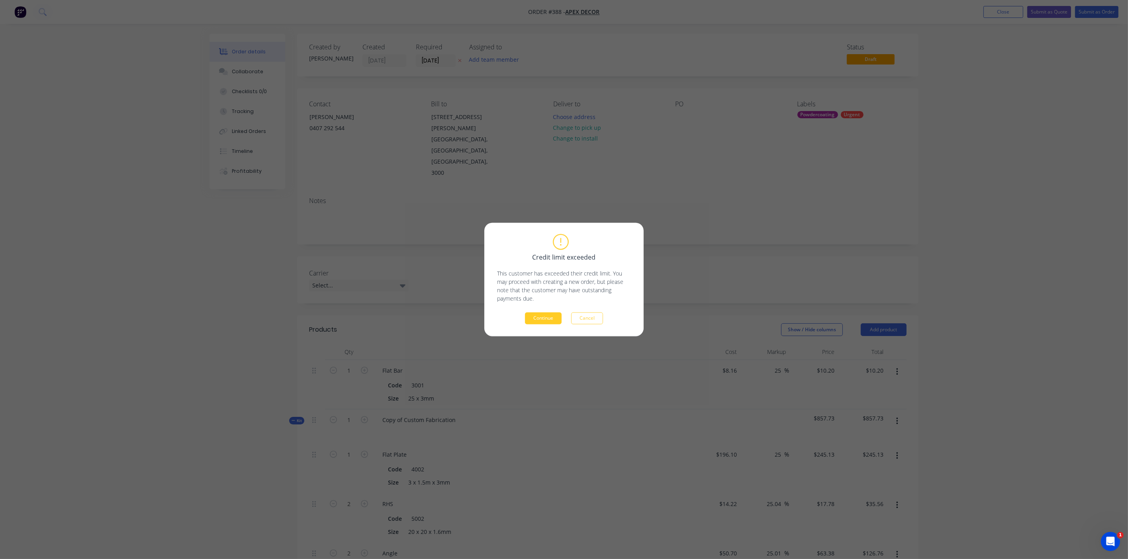
click at [549, 320] on button "Continue" at bounding box center [543, 319] width 37 height 12
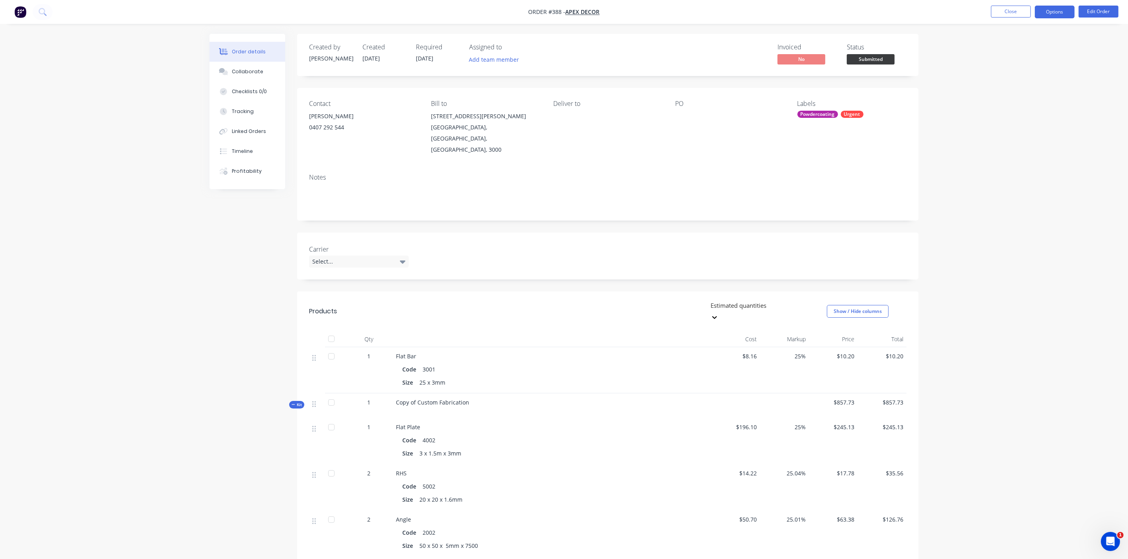
click at [1054, 13] on button "Options" at bounding box center [1055, 12] width 40 height 13
click at [1033, 141] on div "Purchase Products" at bounding box center [1031, 144] width 73 height 12
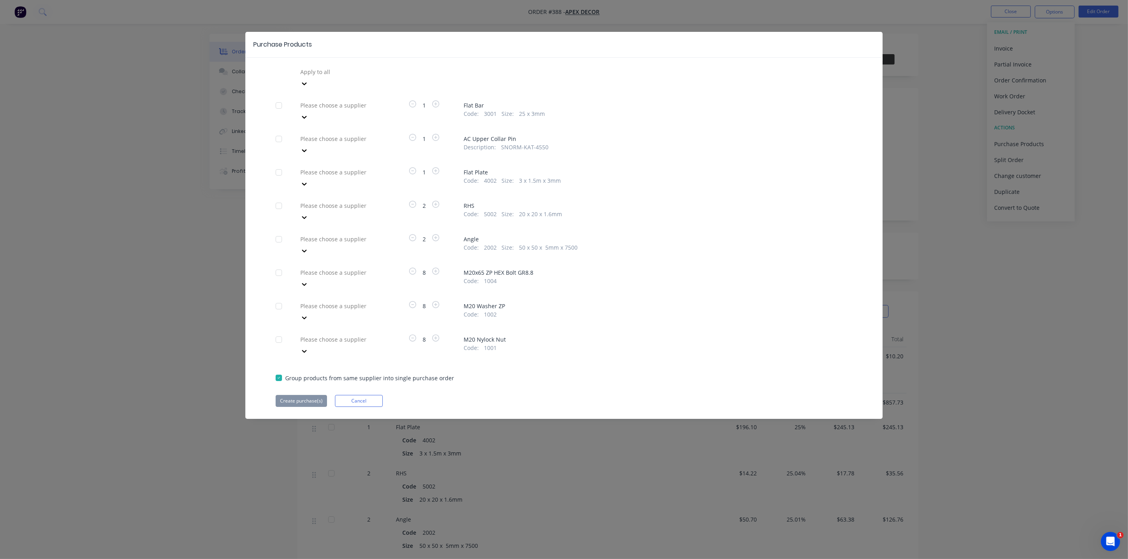
click at [312, 77] on div at bounding box center [304, 83] width 14 height 13
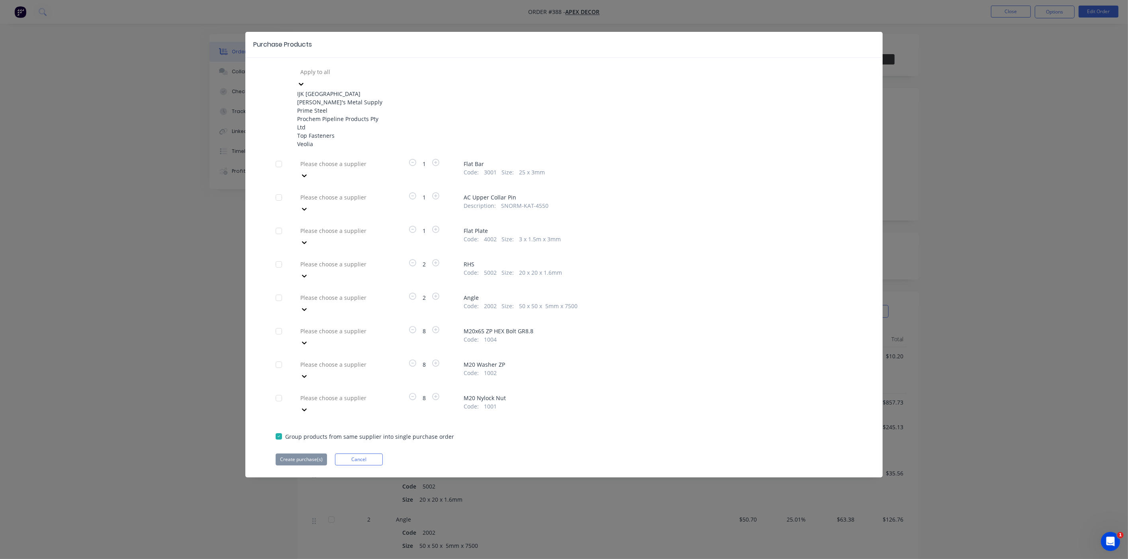
click at [363, 104] on div "Dave's Metal Supply" at bounding box center [341, 102] width 88 height 8
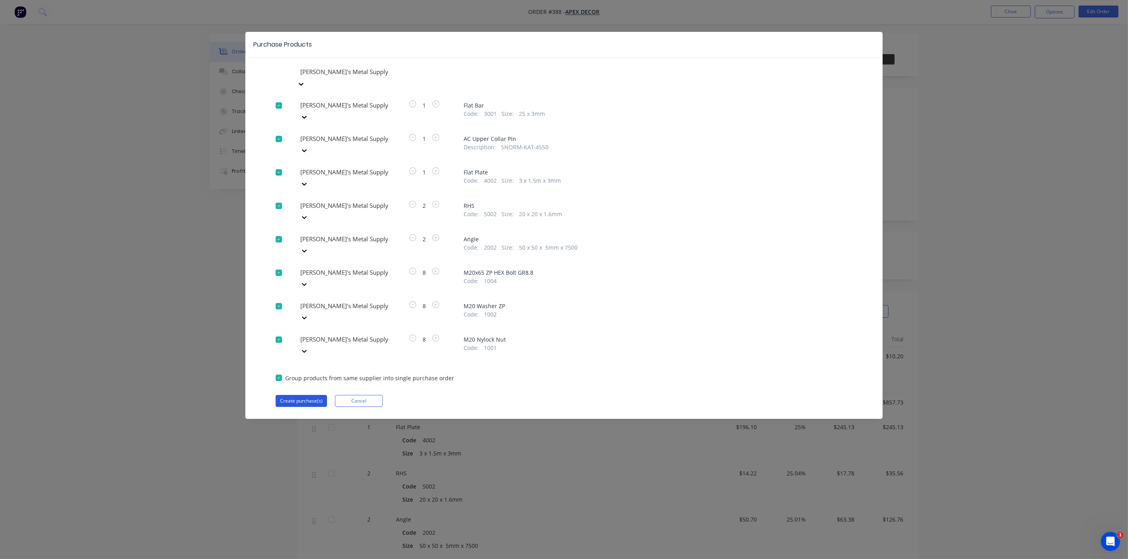
click at [309, 395] on button "Create purchase(s)" at bounding box center [301, 401] width 51 height 12
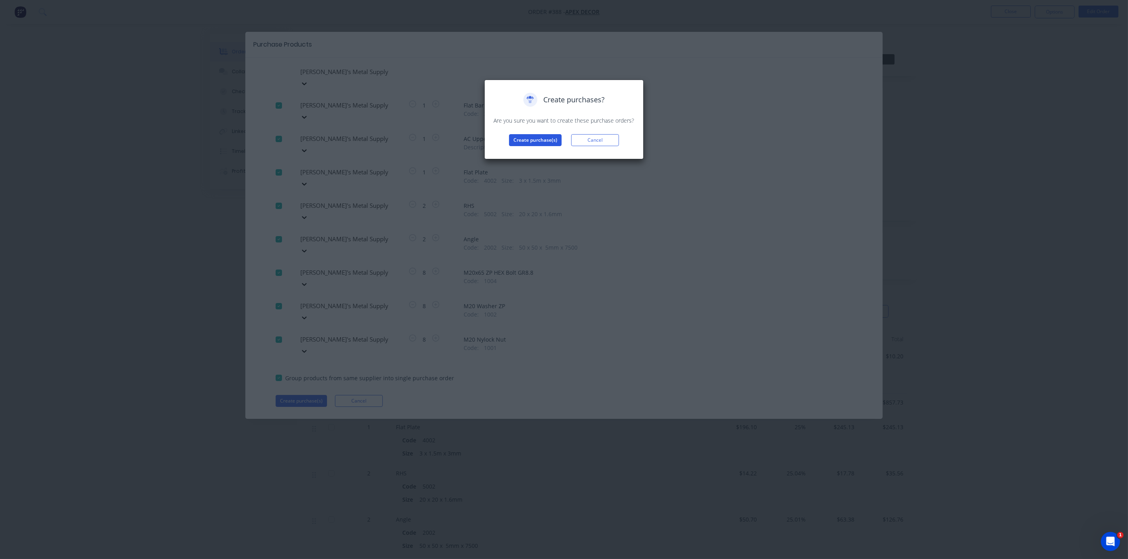
click at [520, 141] on button "Create purchase(s)" at bounding box center [535, 140] width 53 height 12
click at [527, 152] on button "View purchase(s)" at bounding box center [536, 153] width 48 height 12
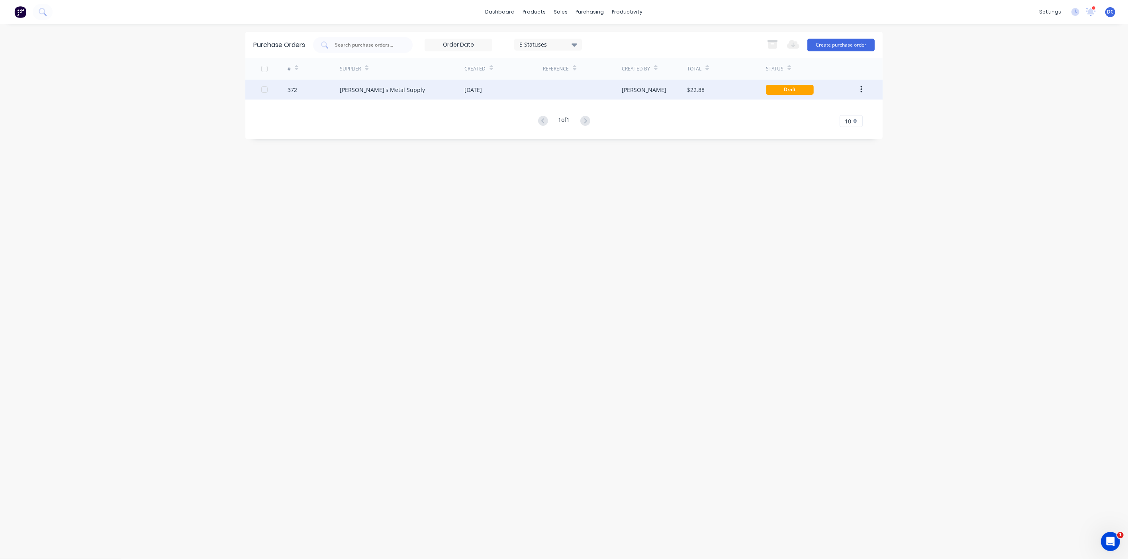
click at [455, 88] on div "Dave's Metal Supply" at bounding box center [402, 90] width 125 height 20
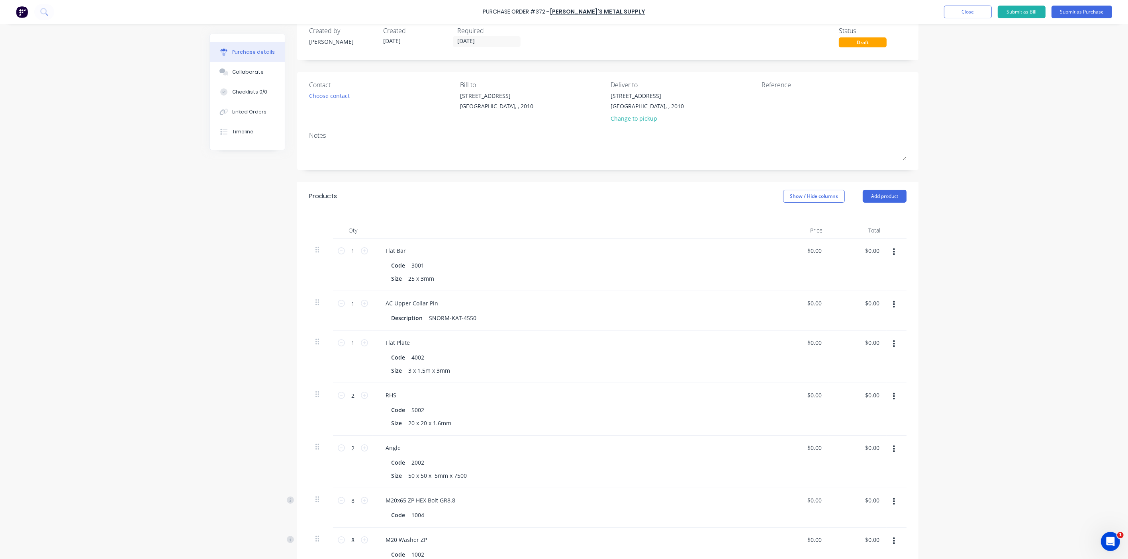
scroll to position [14, 0]
click at [254, 114] on div "Linked Orders" at bounding box center [249, 111] width 34 height 7
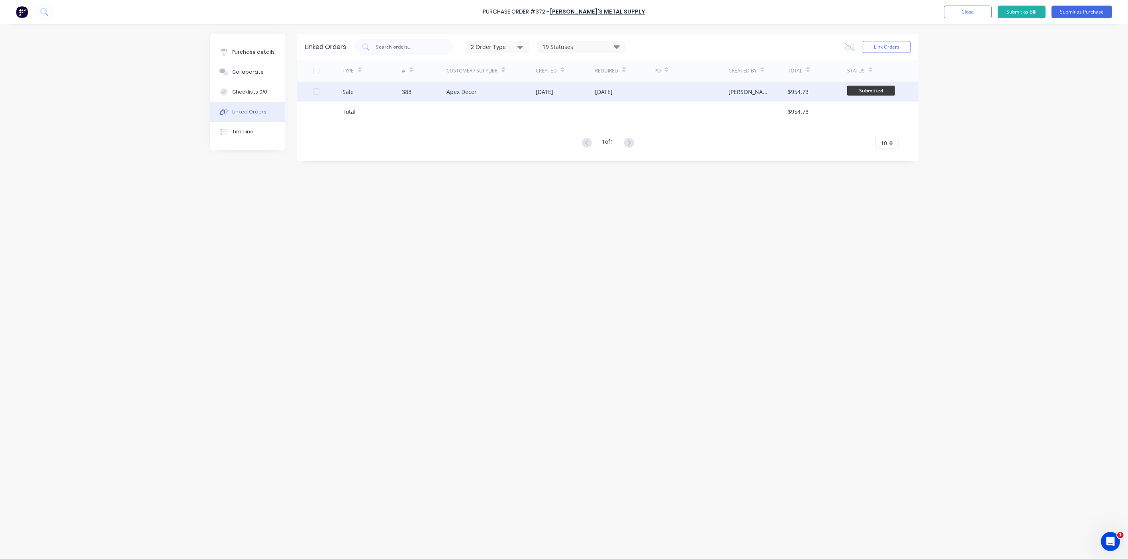
click at [451, 94] on div "Apex Decor" at bounding box center [462, 92] width 30 height 8
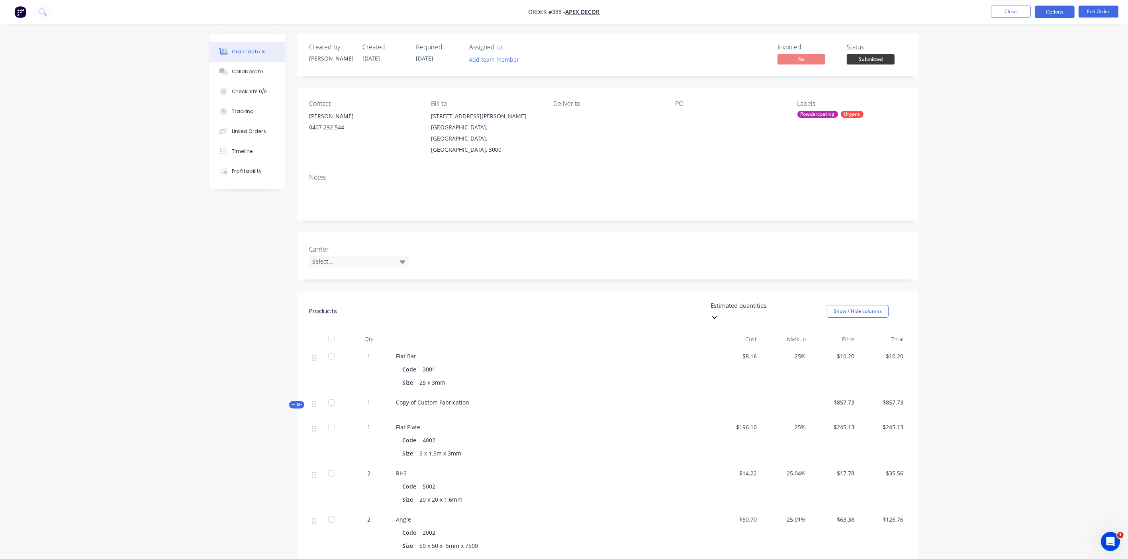
click at [1048, 15] on button "Options" at bounding box center [1055, 12] width 40 height 13
click at [1008, 57] on button "Partial Invoice" at bounding box center [1031, 64] width 88 height 16
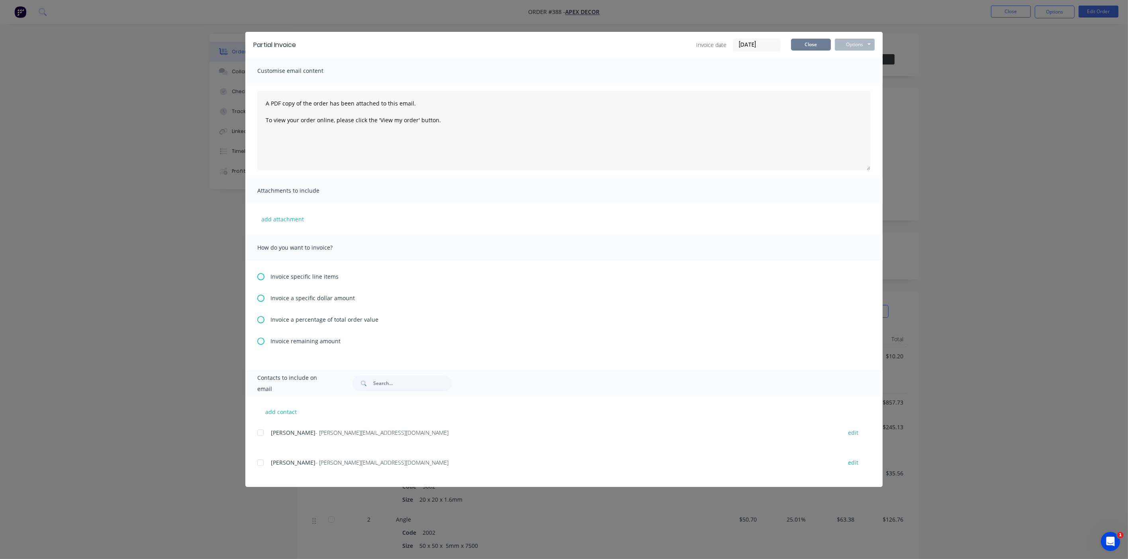
click at [799, 47] on button "Close" at bounding box center [811, 45] width 40 height 12
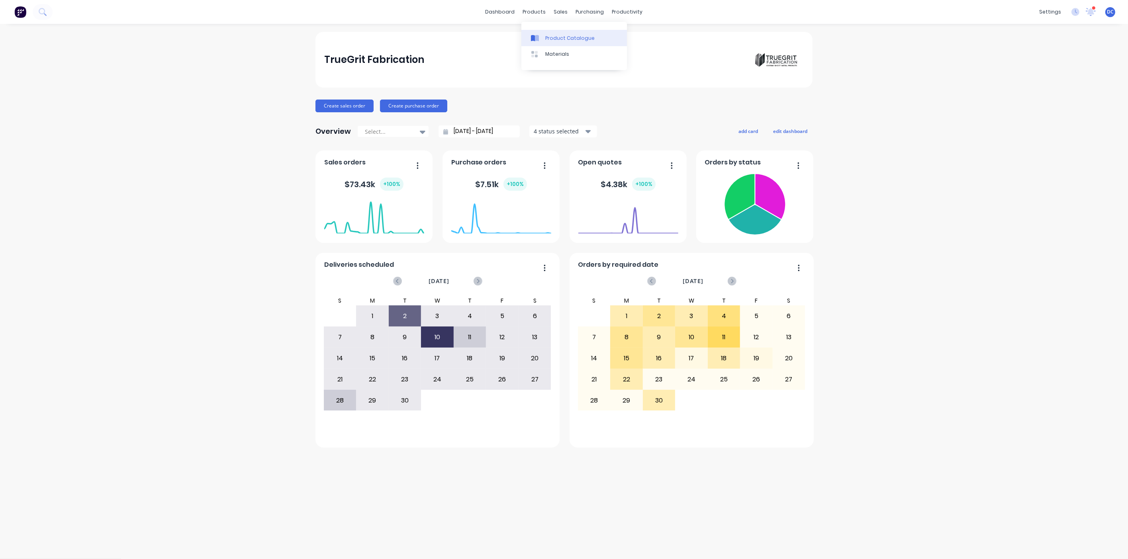
click at [542, 35] on div at bounding box center [537, 38] width 12 height 7
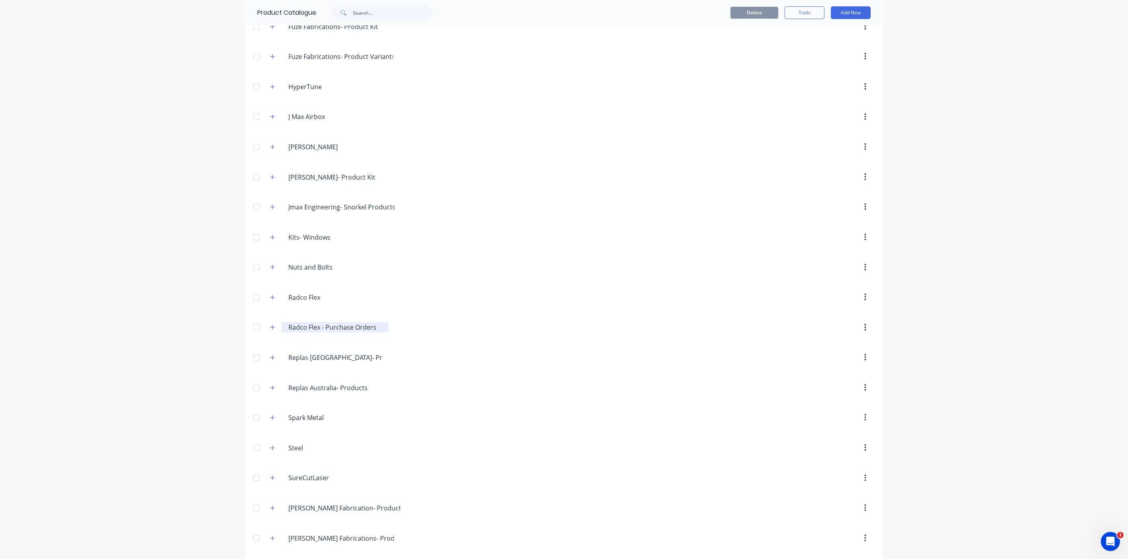
scroll to position [320, 0]
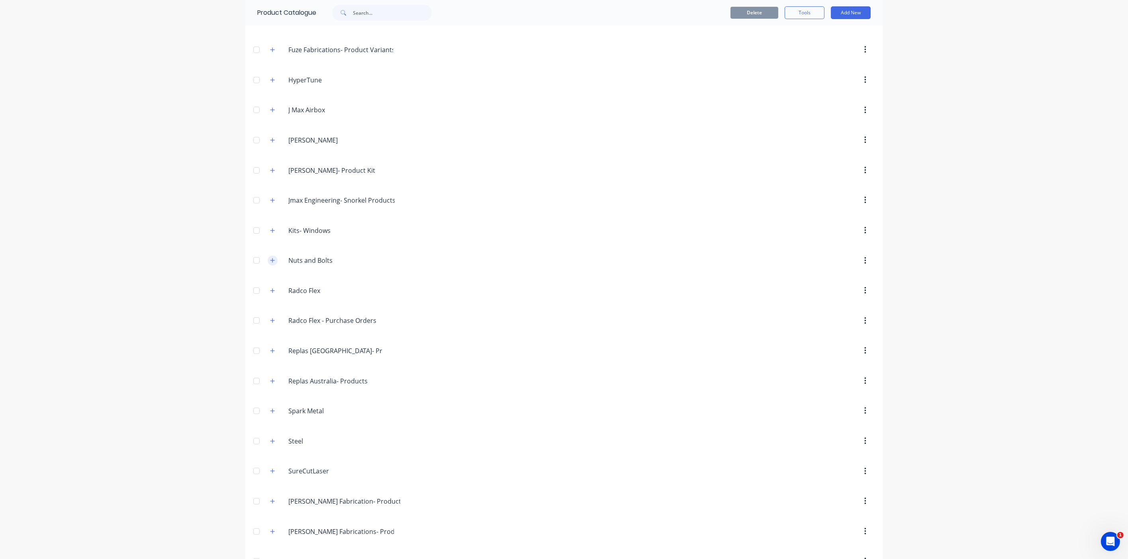
click at [271, 263] on icon "button" at bounding box center [272, 261] width 5 height 6
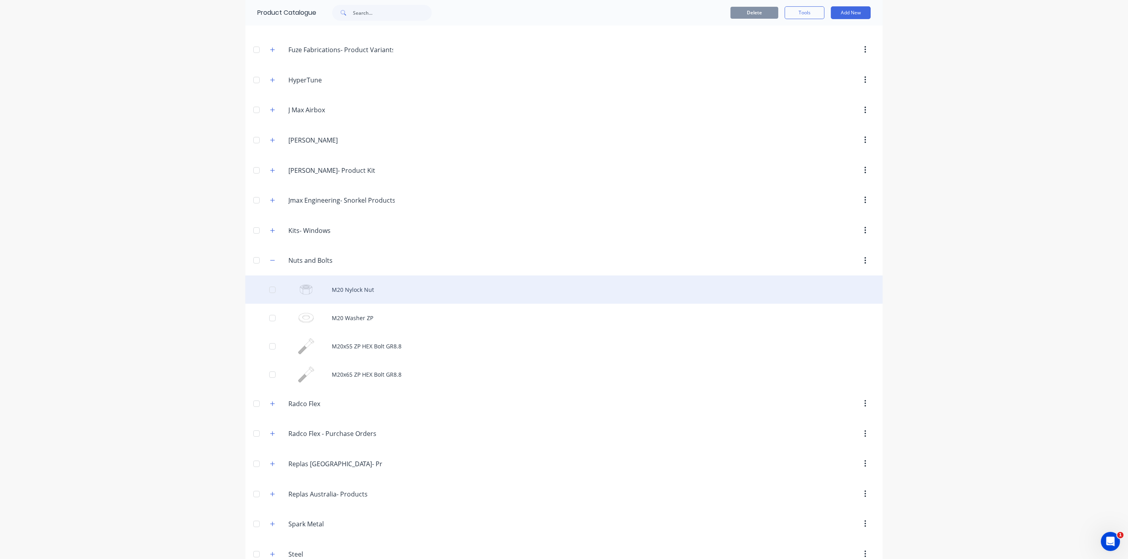
click at [357, 291] on div "M20 Nylock Nut" at bounding box center [564, 290] width 638 height 28
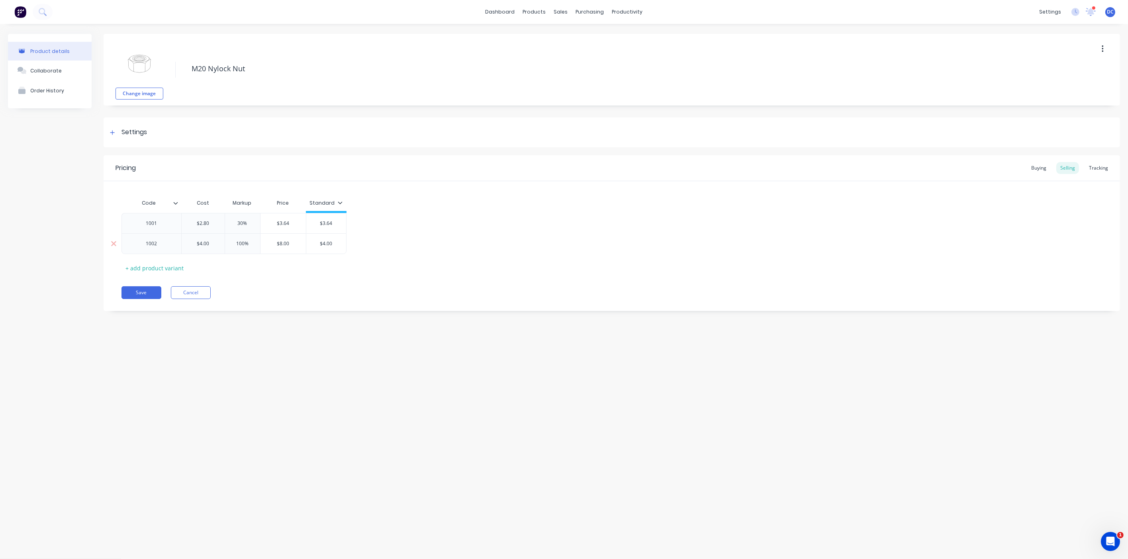
type textarea "x"
click at [116, 130] on div at bounding box center [113, 133] width 10 height 10
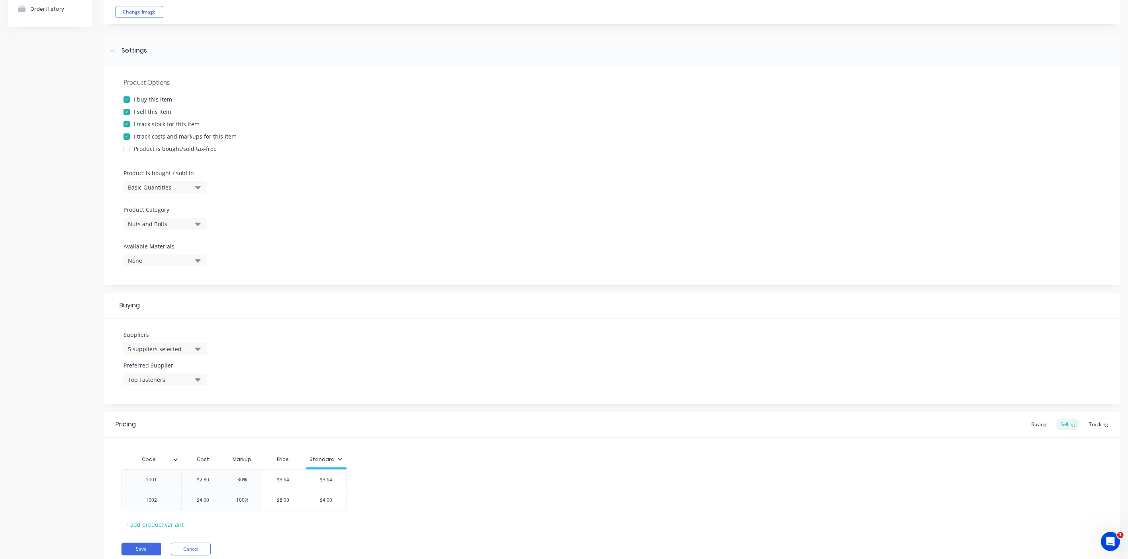
scroll to position [112, 0]
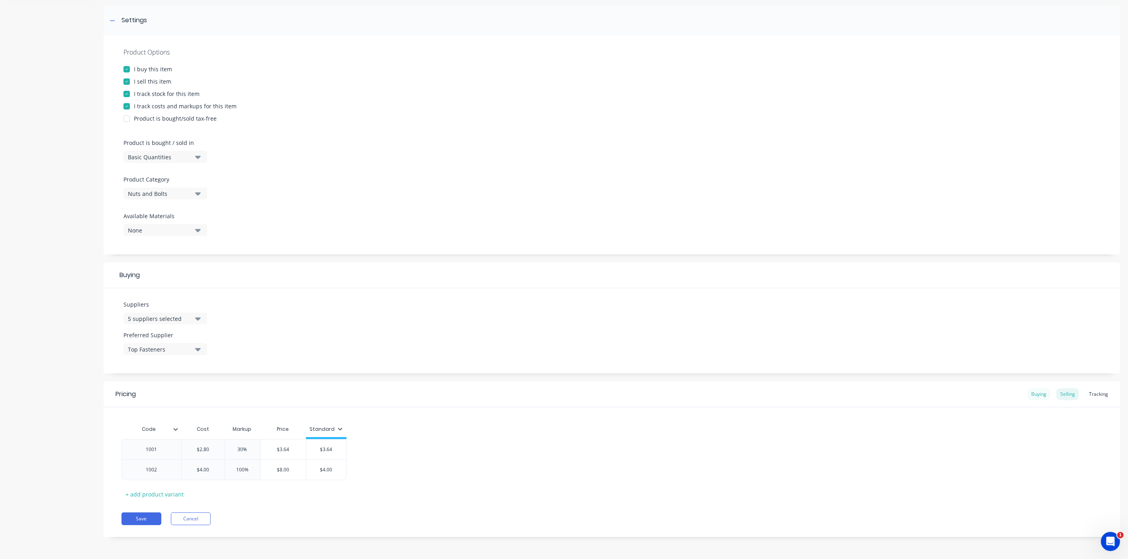
click at [1035, 391] on div "Buying" at bounding box center [1039, 395] width 23 height 12
click at [1073, 400] on div "Selling" at bounding box center [1068, 397] width 23 height 12
click at [1105, 398] on div "Tracking" at bounding box center [1098, 397] width 27 height 12
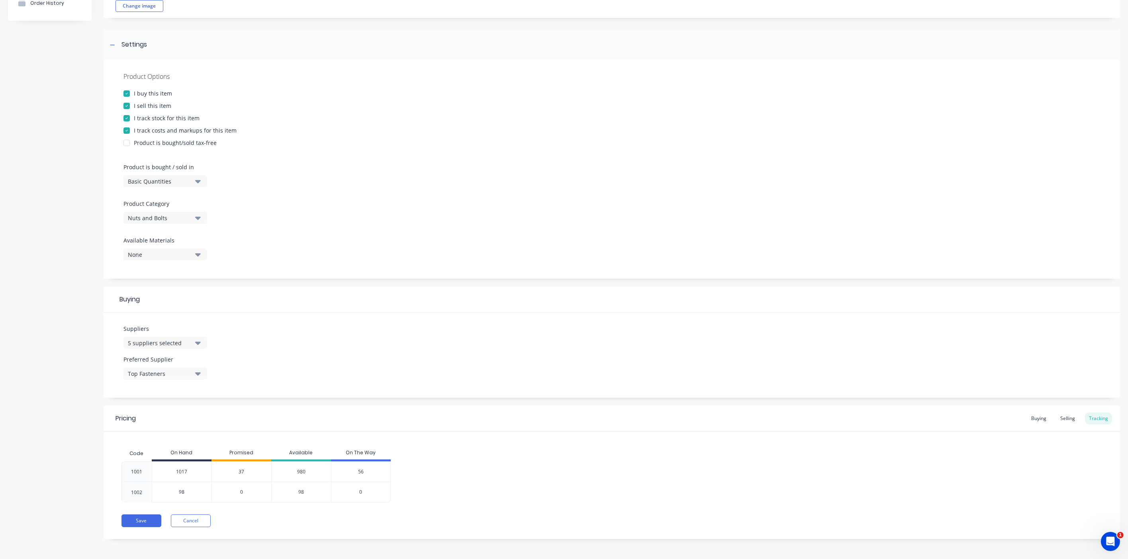
scroll to position [90, 0]
click at [157, 178] on div "Basic Quantities" at bounding box center [160, 179] width 64 height 8
click at [111, 201] on div "Product Options I buy this item I sell this item I track stock for this item I …" at bounding box center [612, 167] width 1017 height 219
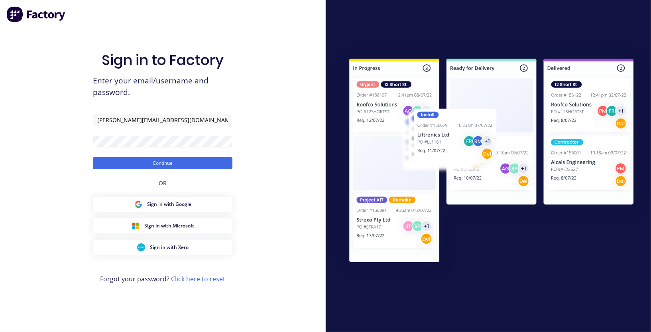
type input "[PERSON_NAME][EMAIL_ADDRESS][DOMAIN_NAME]"
click at [93, 157] on button "Continue" at bounding box center [162, 163] width 139 height 12
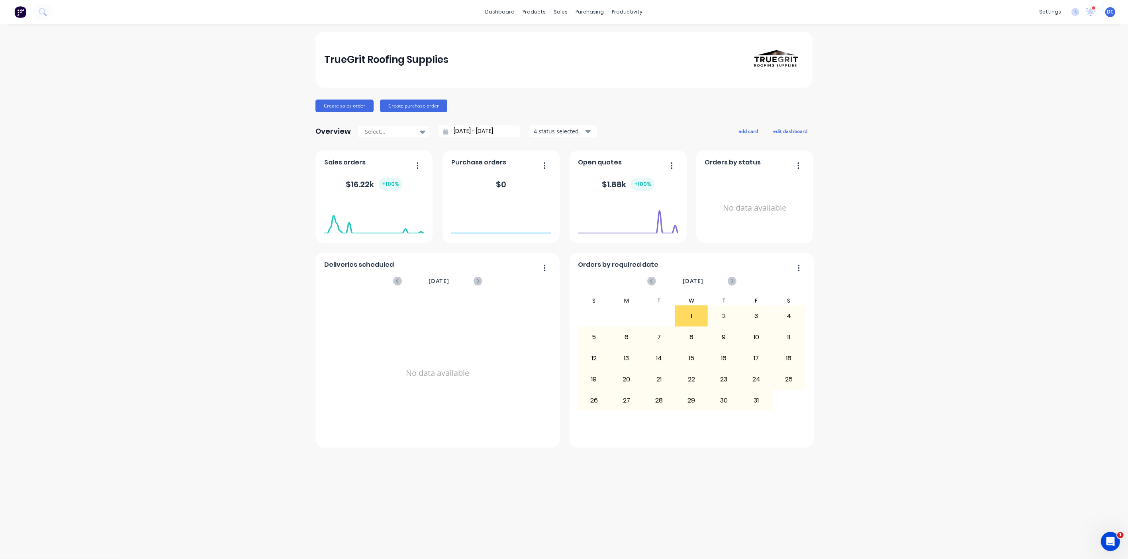
click at [341, 98] on div "TrueGrit Roofing Supplies Create sales order Create purchase order Overview Sel…" at bounding box center [564, 240] width 497 height 416
click at [340, 103] on button "Create sales order" at bounding box center [345, 106] width 58 height 13
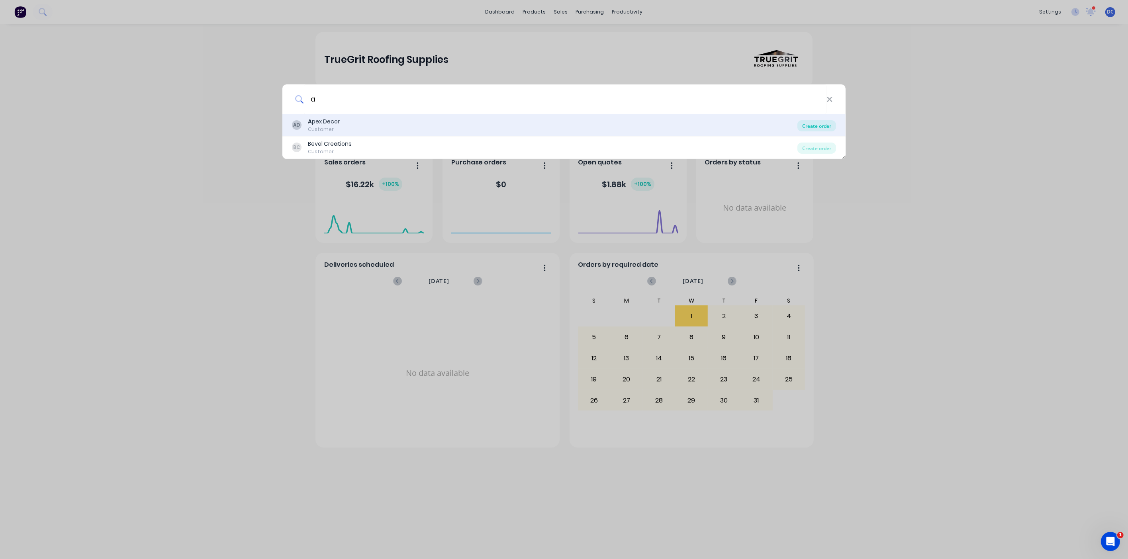
type input "a"
click at [650, 125] on div "Create order" at bounding box center [817, 125] width 39 height 11
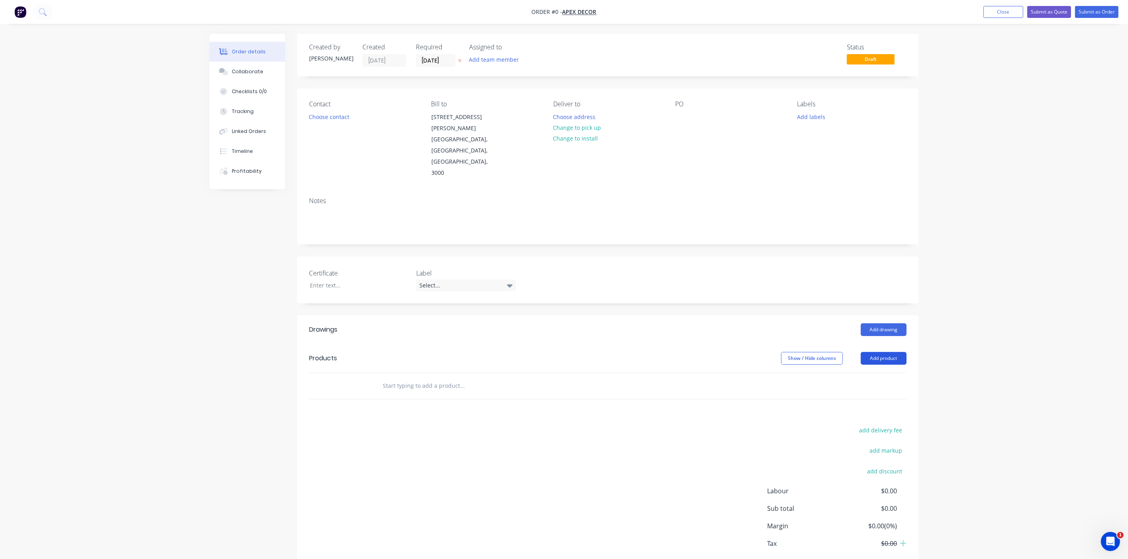
click at [650, 331] on button "Add product" at bounding box center [884, 358] width 46 height 13
click at [650, 331] on div "Product catalogue" at bounding box center [868, 379] width 61 height 12
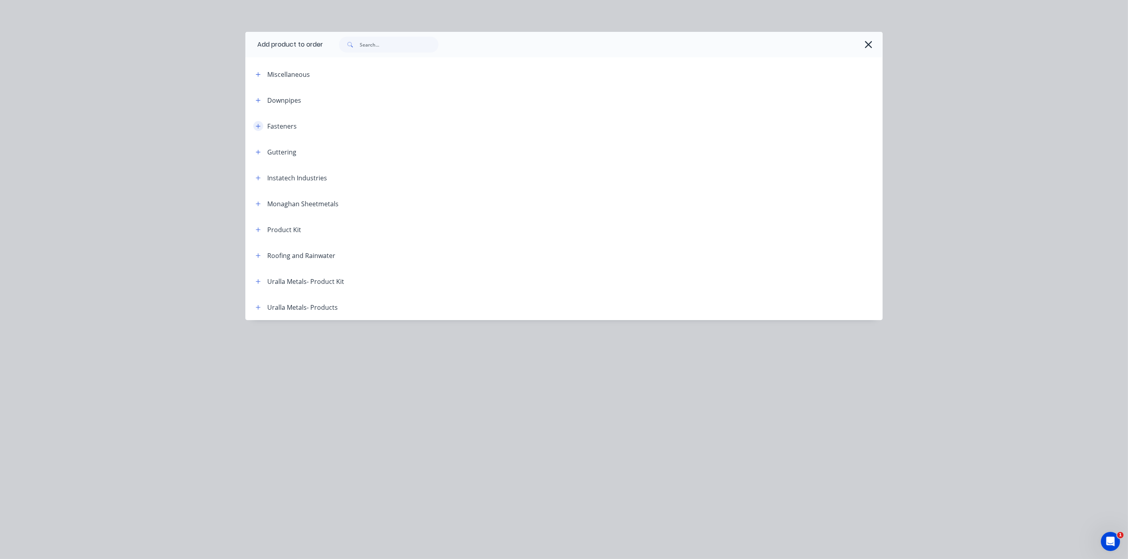
click at [261, 126] on button "button" at bounding box center [258, 126] width 10 height 10
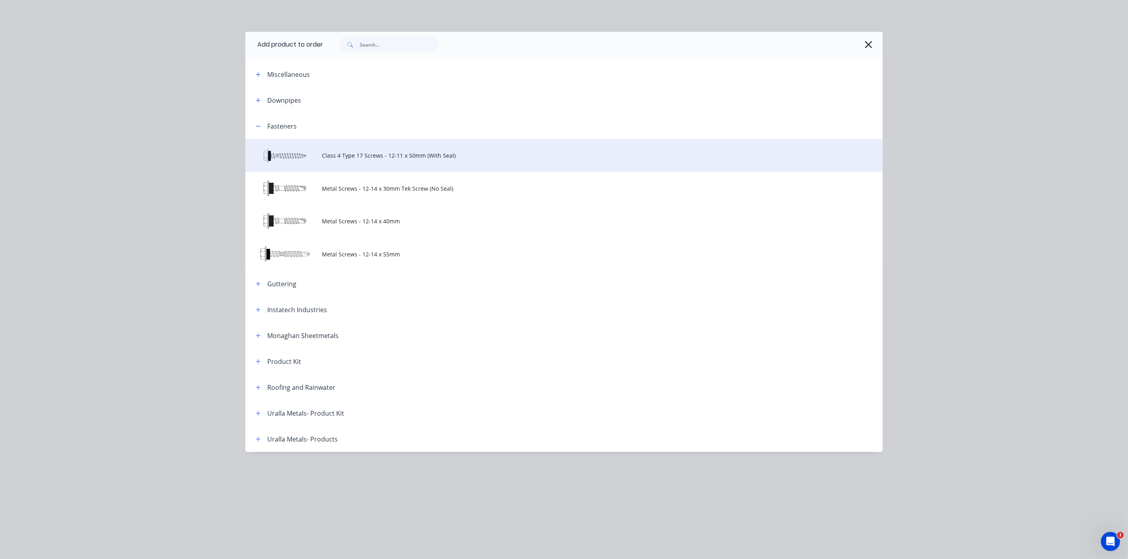
click at [339, 149] on td "Class 4 Type 17 Screws - 12-11 x 50mm (With Seal)" at bounding box center [602, 155] width 561 height 33
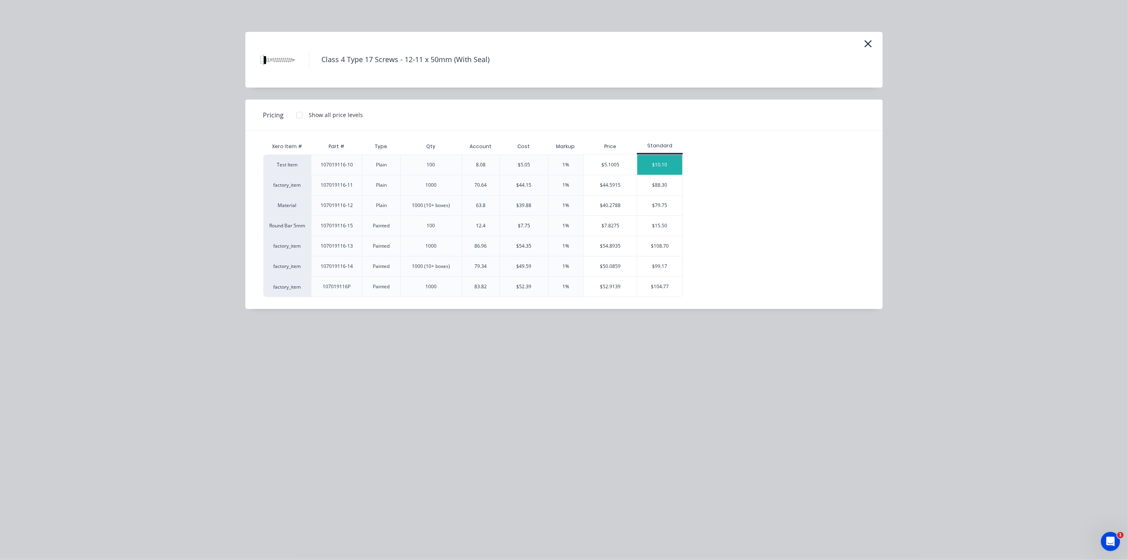
click at [650, 169] on div "$10.10" at bounding box center [660, 165] width 45 height 20
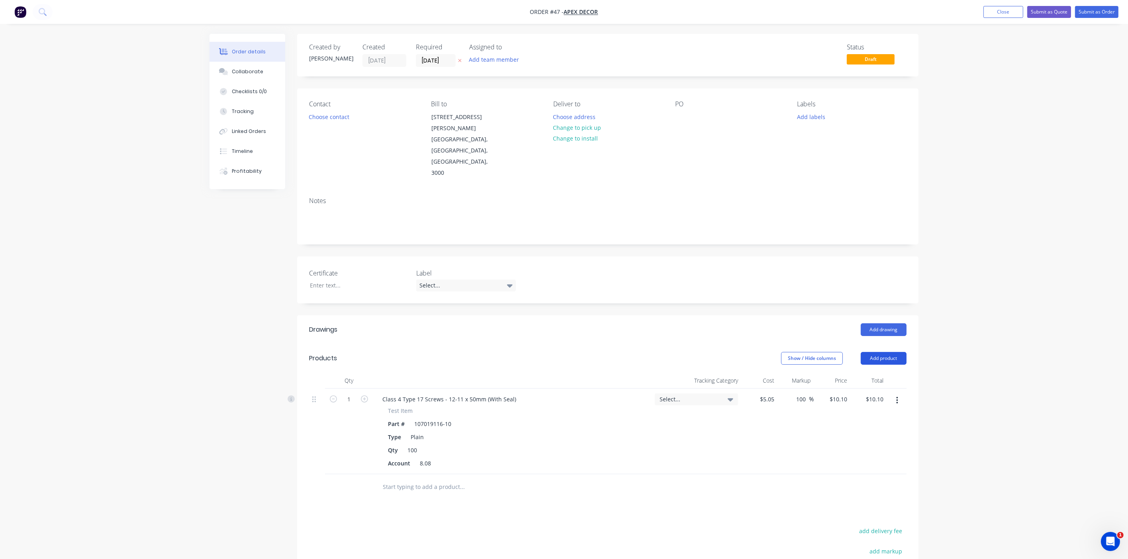
click at [650, 331] on button "Add product" at bounding box center [884, 358] width 46 height 13
click at [650, 331] on div "Product catalogue" at bounding box center [868, 379] width 61 height 12
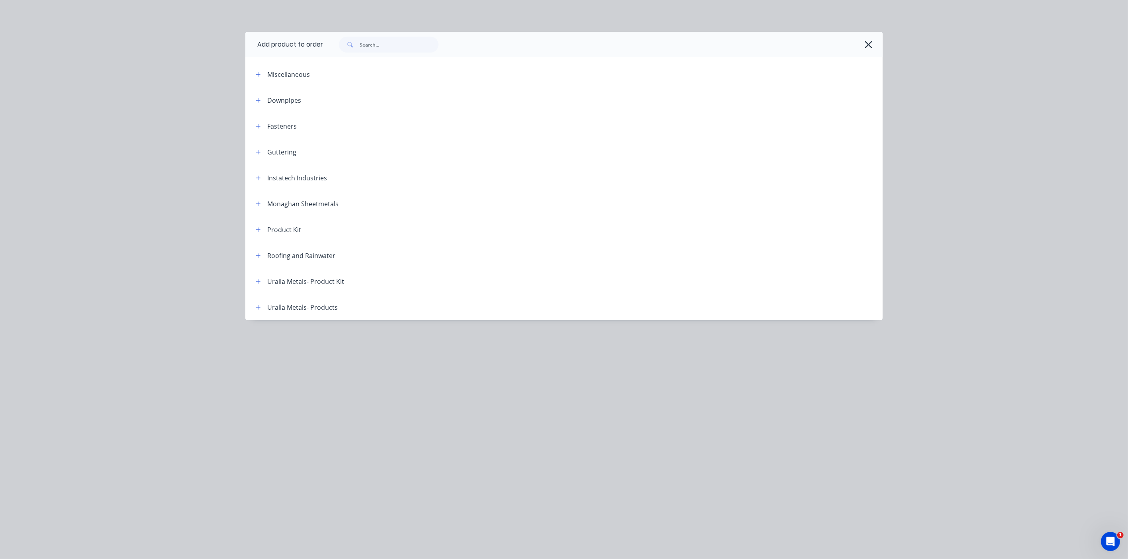
click at [265, 102] on div "Downpipes" at bounding box center [275, 100] width 52 height 10
click at [261, 100] on button "button" at bounding box center [258, 100] width 10 height 10
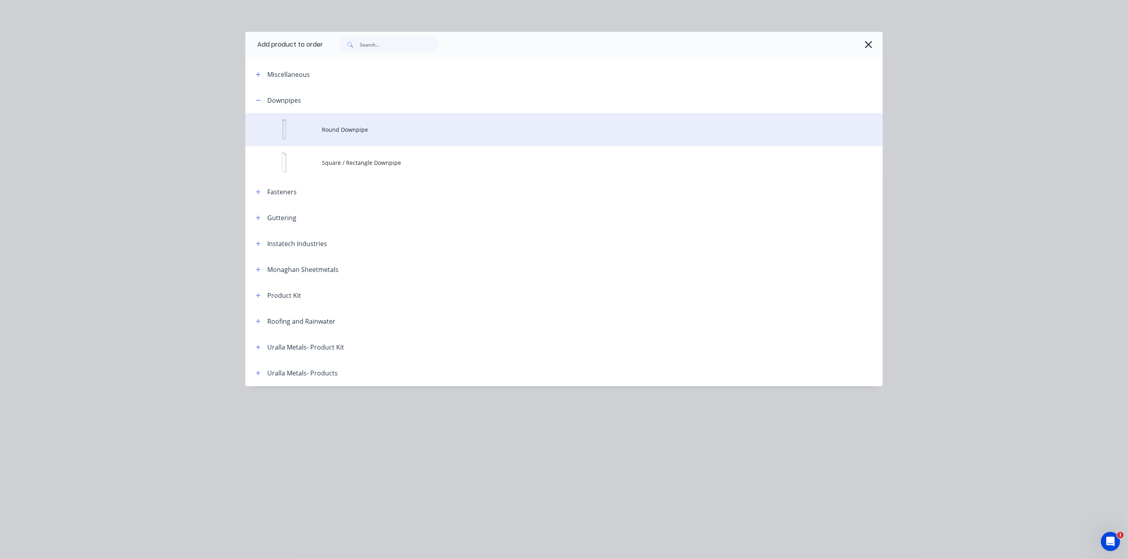
click at [345, 132] on span "Round Downpipe" at bounding box center [546, 130] width 449 height 8
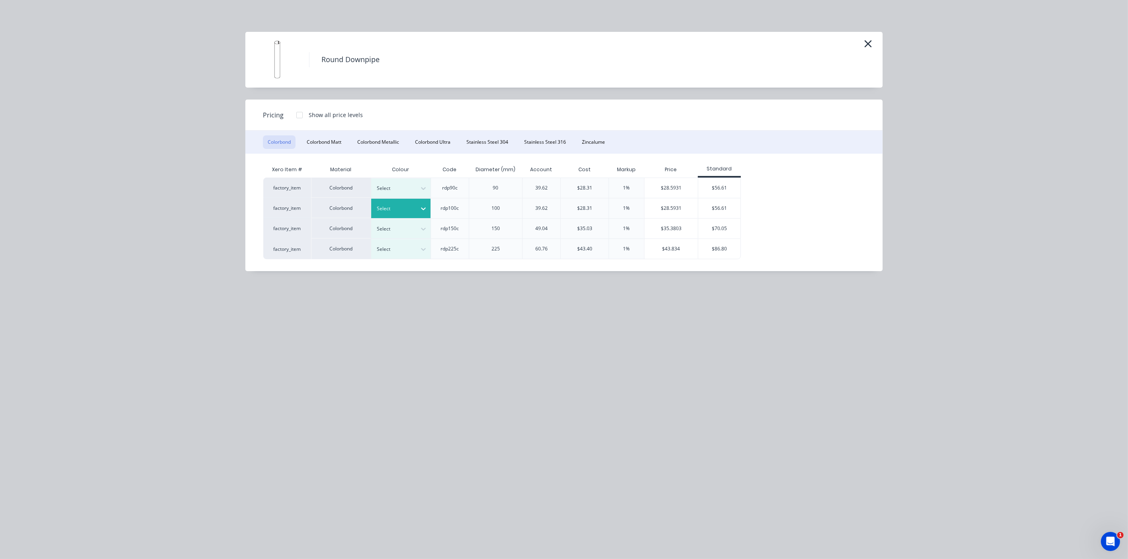
click at [420, 205] on icon at bounding box center [424, 209] width 8 height 8
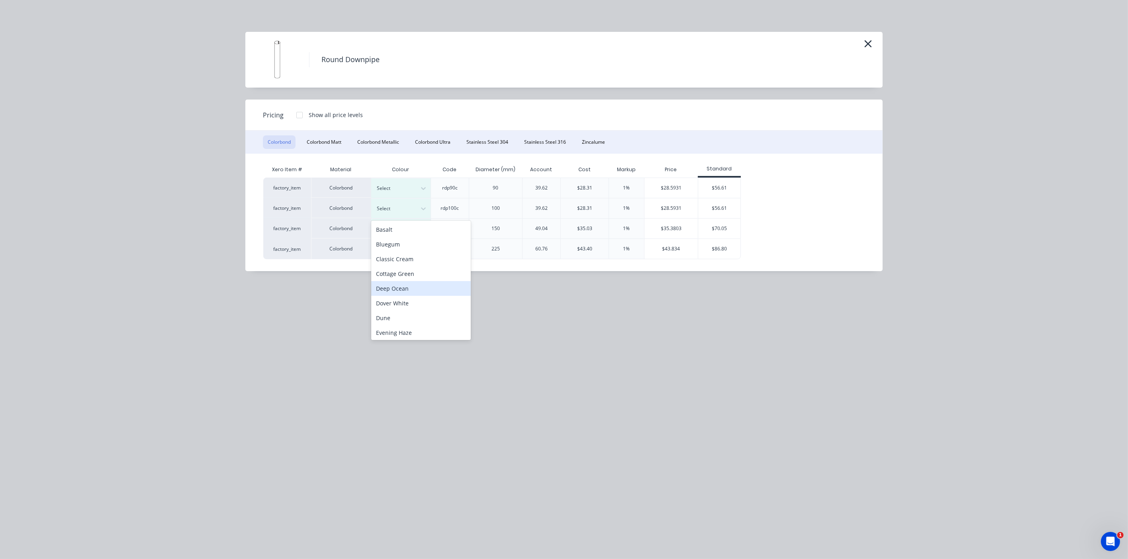
click at [412, 289] on div "Deep Ocean" at bounding box center [421, 288] width 100 height 15
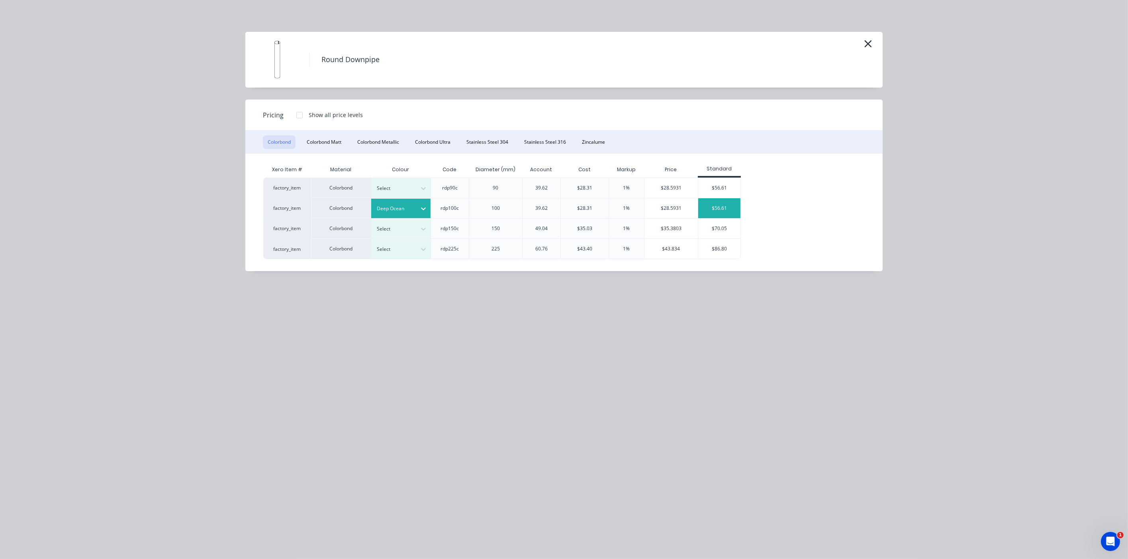
click at [650, 208] on div "$56.61" at bounding box center [720, 208] width 43 height 20
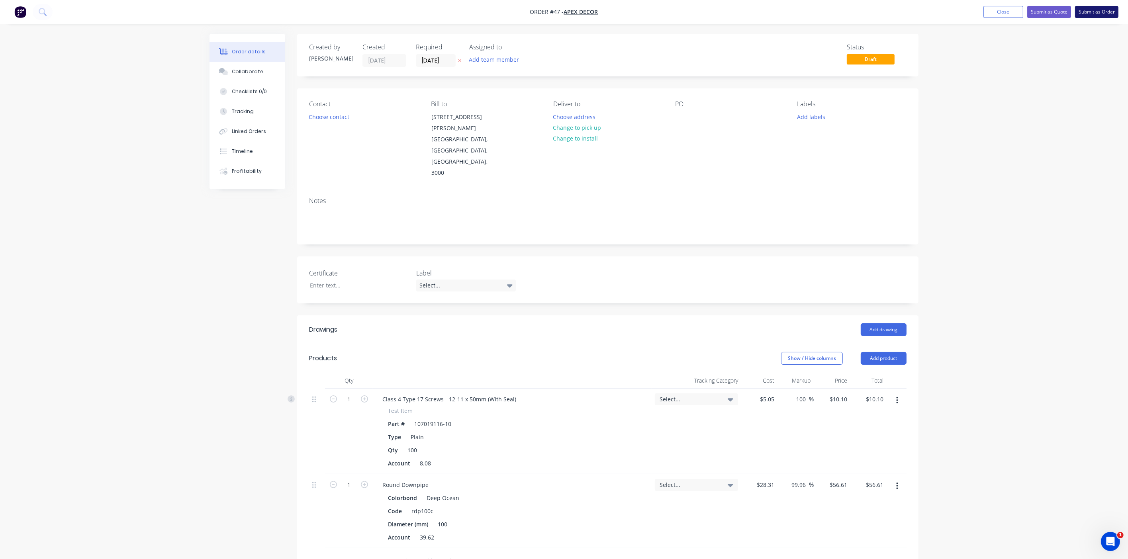
click at [650, 8] on button "Submit as Order" at bounding box center [1096, 12] width 43 height 12
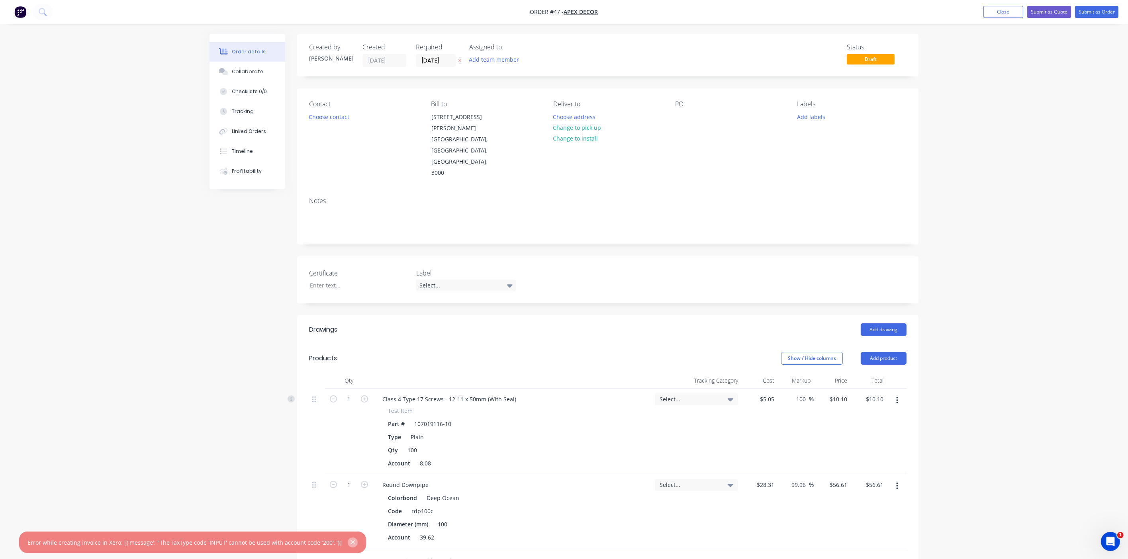
click at [351, 331] on icon "button" at bounding box center [353, 543] width 4 height 4
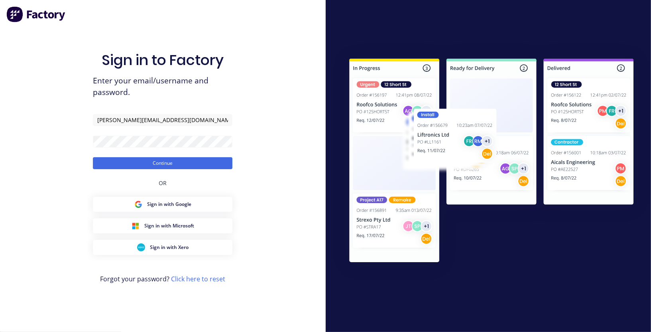
type input "[PERSON_NAME][EMAIL_ADDRESS][DOMAIN_NAME]"
click at [93, 157] on button "Continue" at bounding box center [162, 163] width 139 height 12
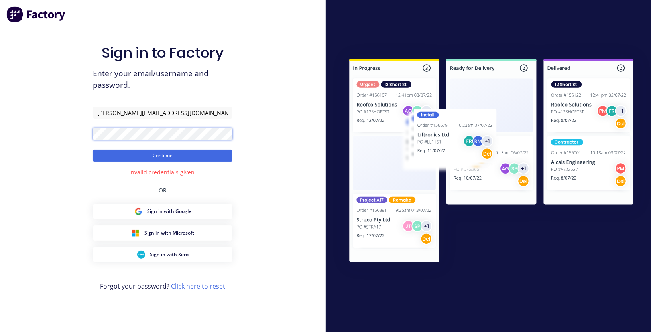
click at [73, 133] on div "Sign in to Factory Enter your email/username and password. [PERSON_NAME][EMAIL_…" at bounding box center [163, 166] width 326 height 332
click at [93, 149] on button "Continue" at bounding box center [162, 155] width 139 height 12
